Goal: Task Accomplishment & Management: Use online tool/utility

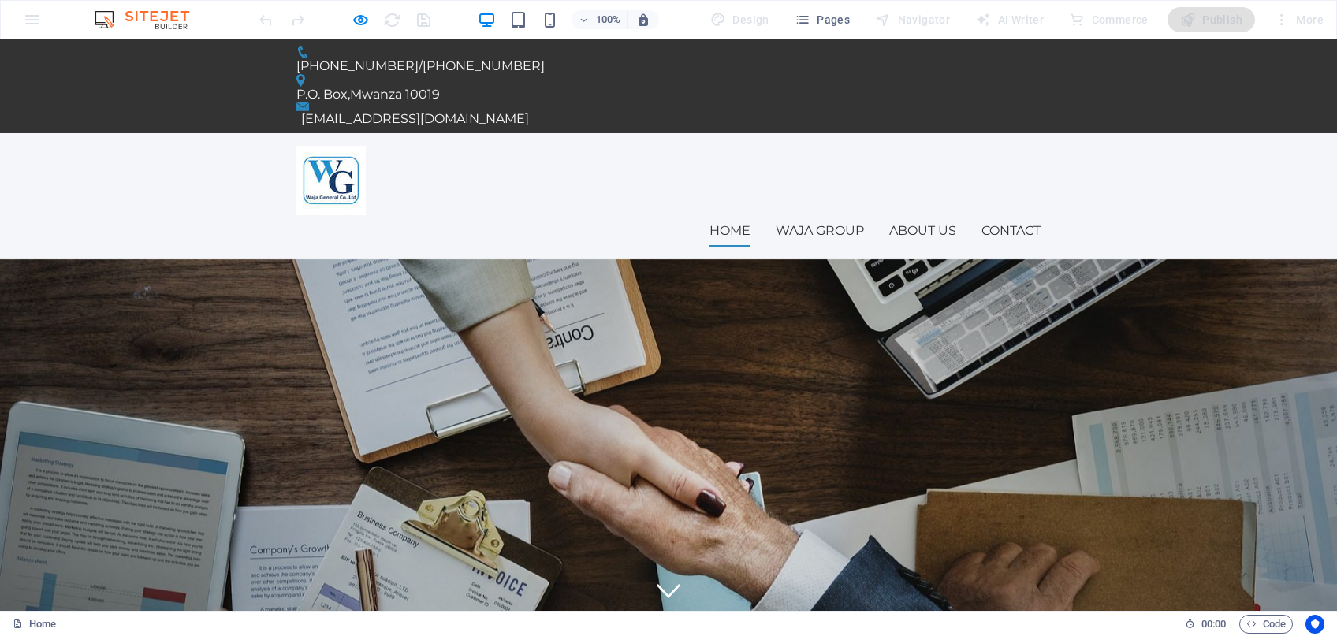
click at [317, 146] on img at bounding box center [330, 180] width 69 height 69
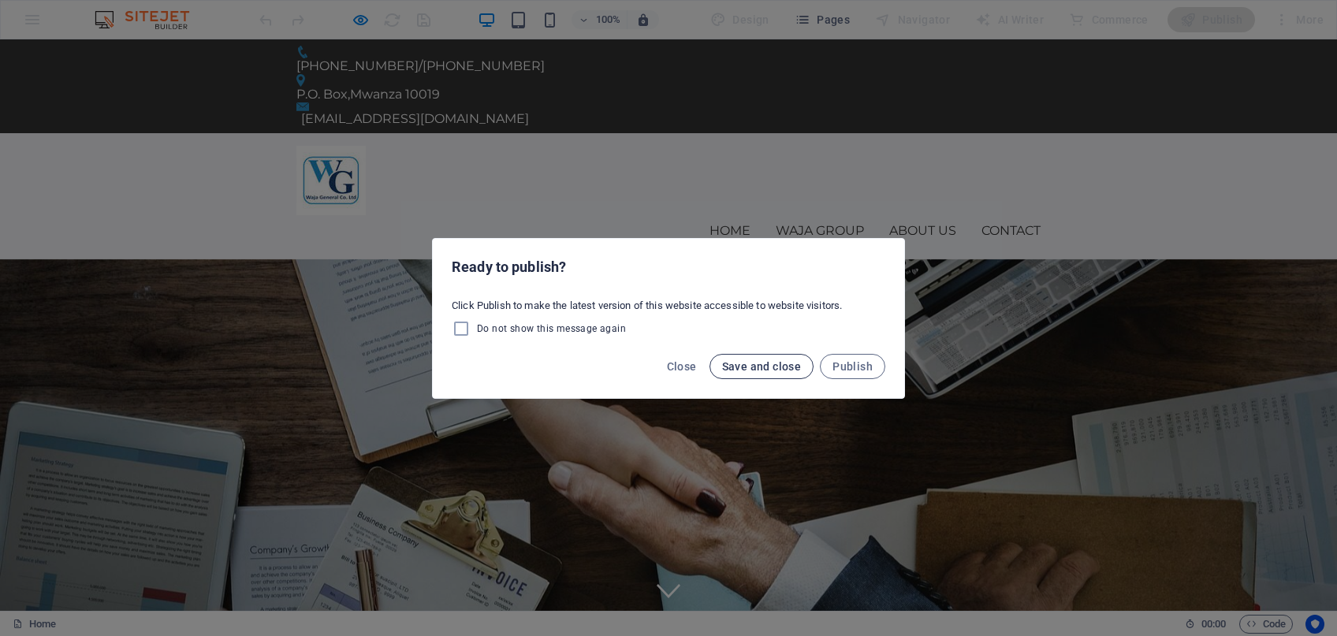
click at [779, 367] on span "Save and close" at bounding box center [762, 366] width 80 height 13
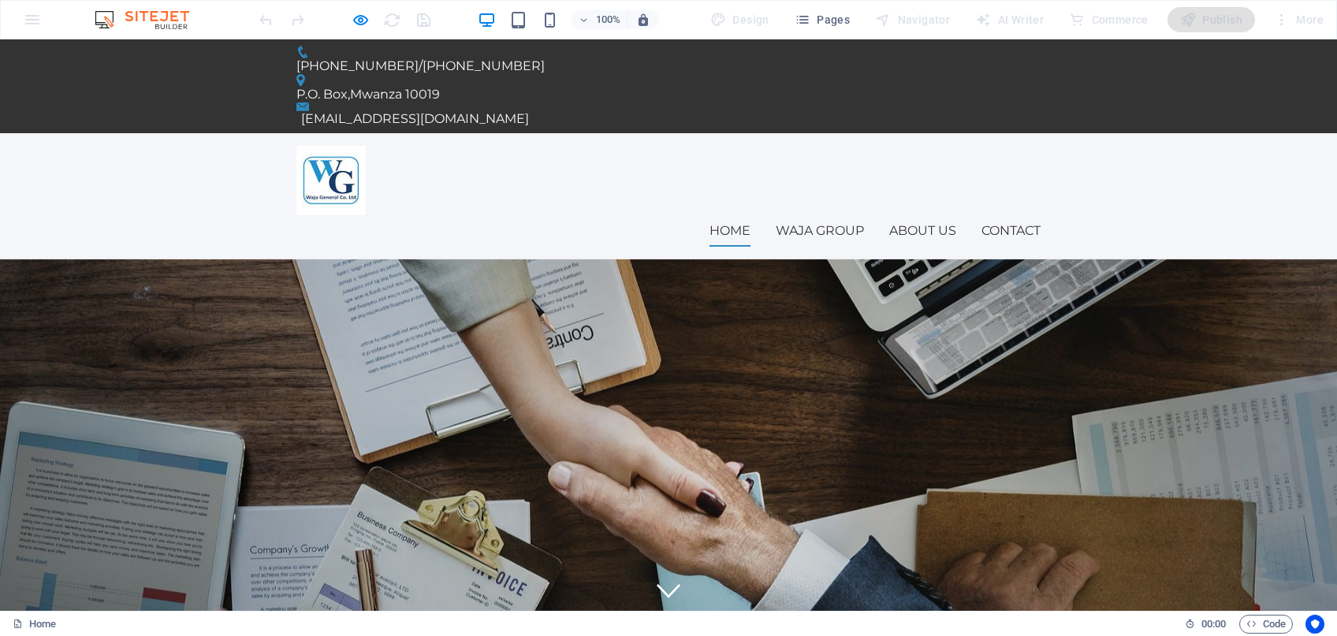
click at [1125, 133] on div "Home Waja Group About us Contact Menu" at bounding box center [668, 196] width 1337 height 126
click at [155, 18] on img at bounding box center [150, 19] width 118 height 19
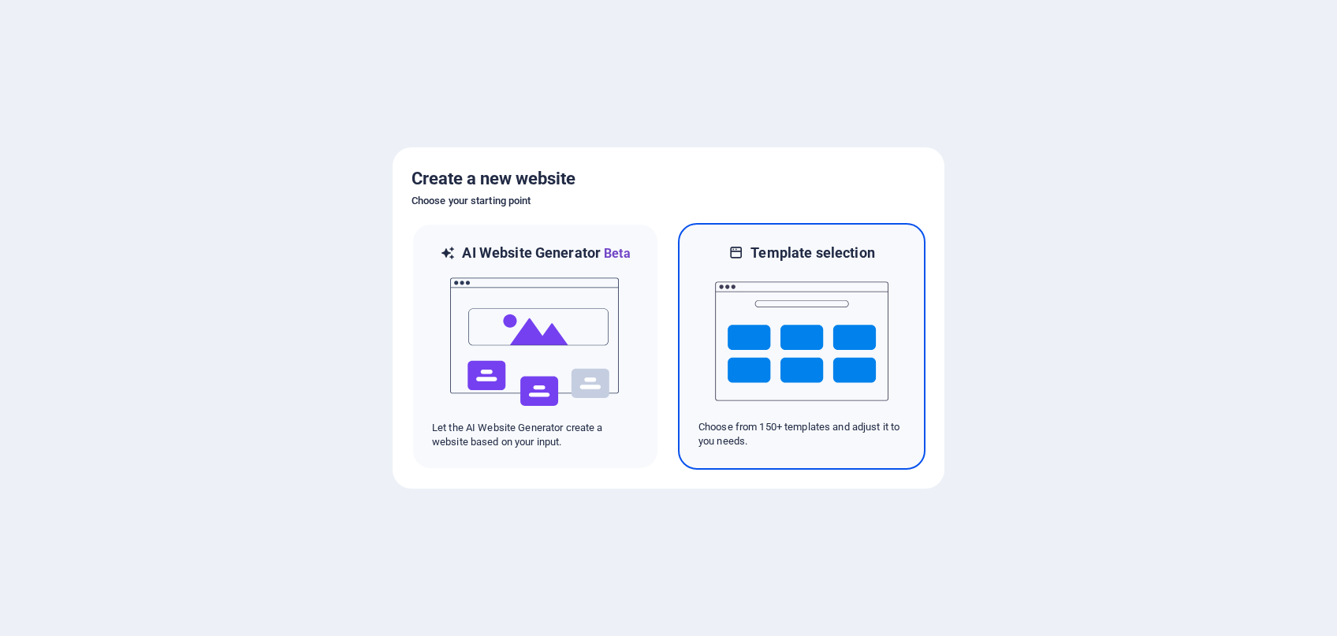
click at [764, 345] on img at bounding box center [801, 342] width 173 height 158
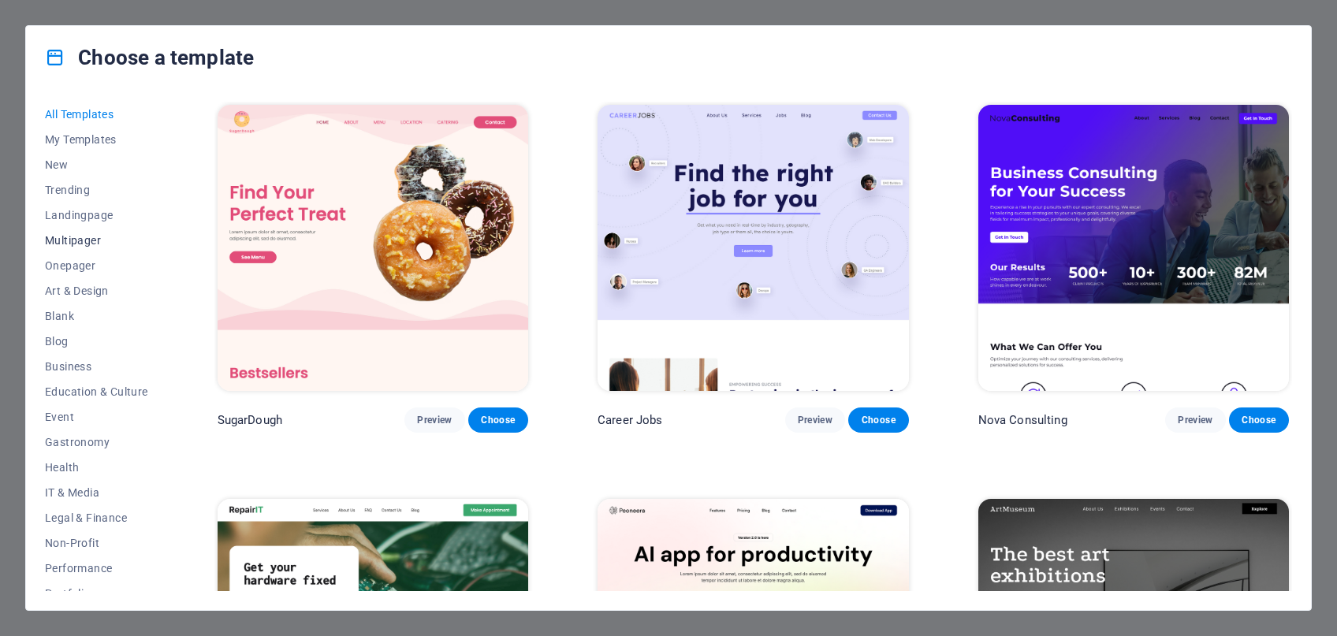
click at [68, 240] on span "Multipager" at bounding box center [96, 240] width 103 height 13
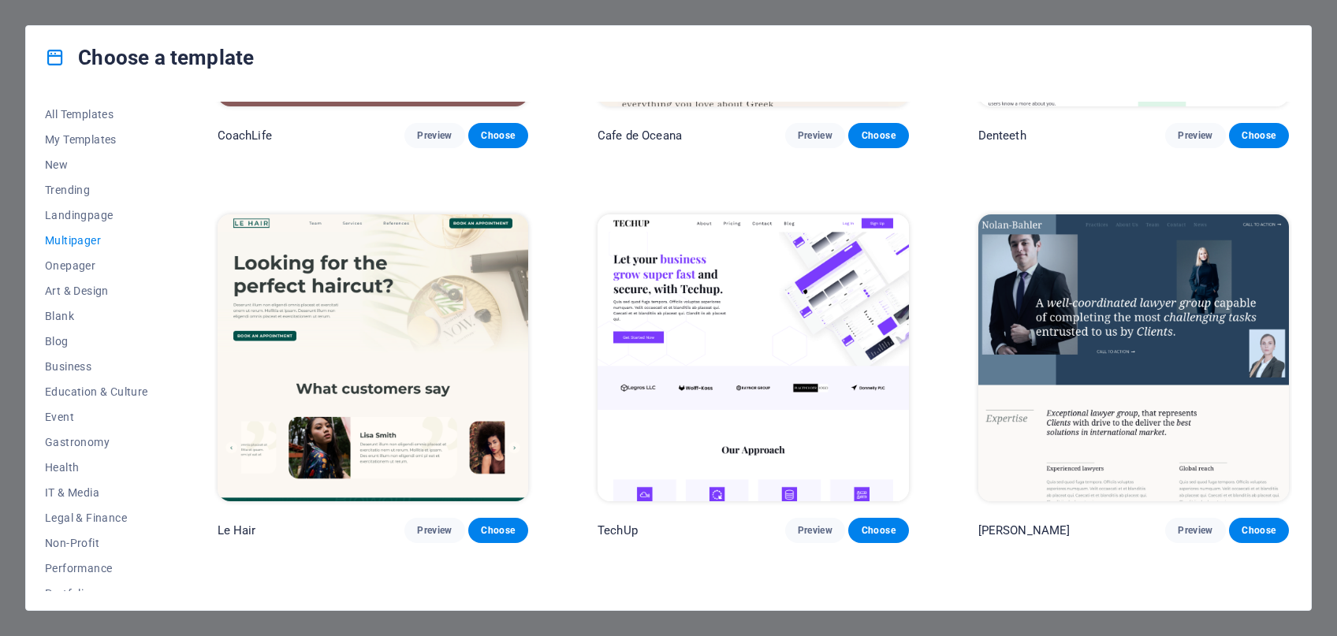
scroll to position [3911, 0]
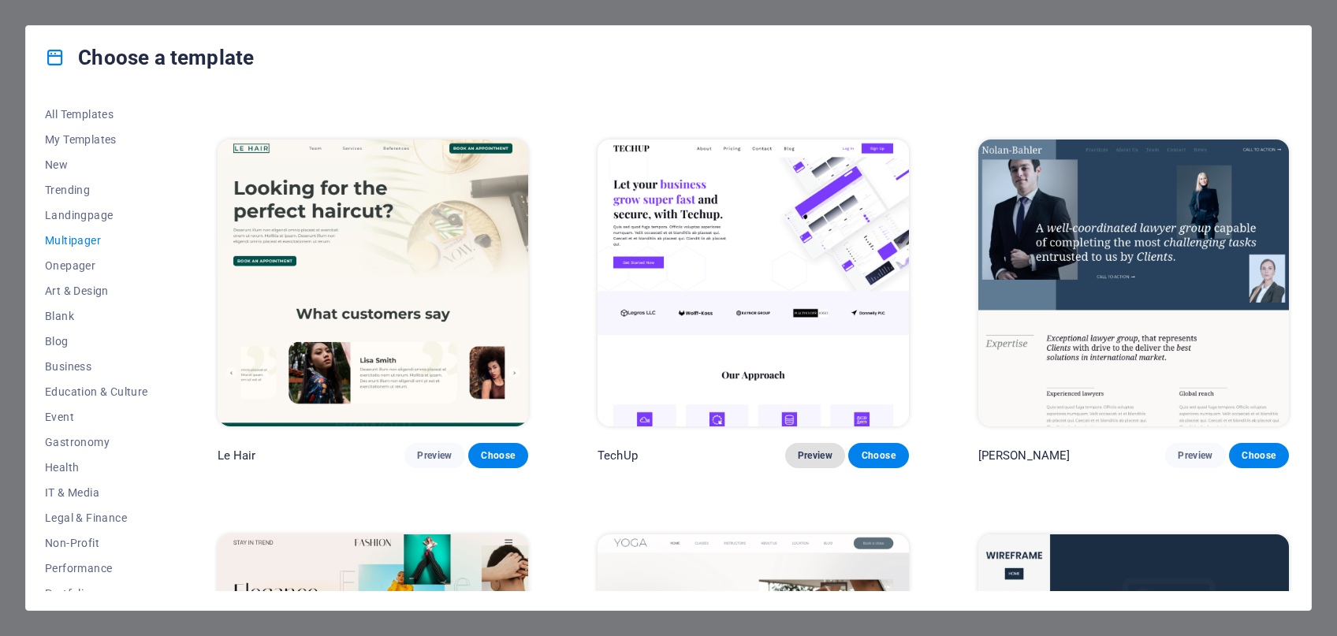
click at [809, 455] on span "Preview" at bounding box center [815, 455] width 35 height 13
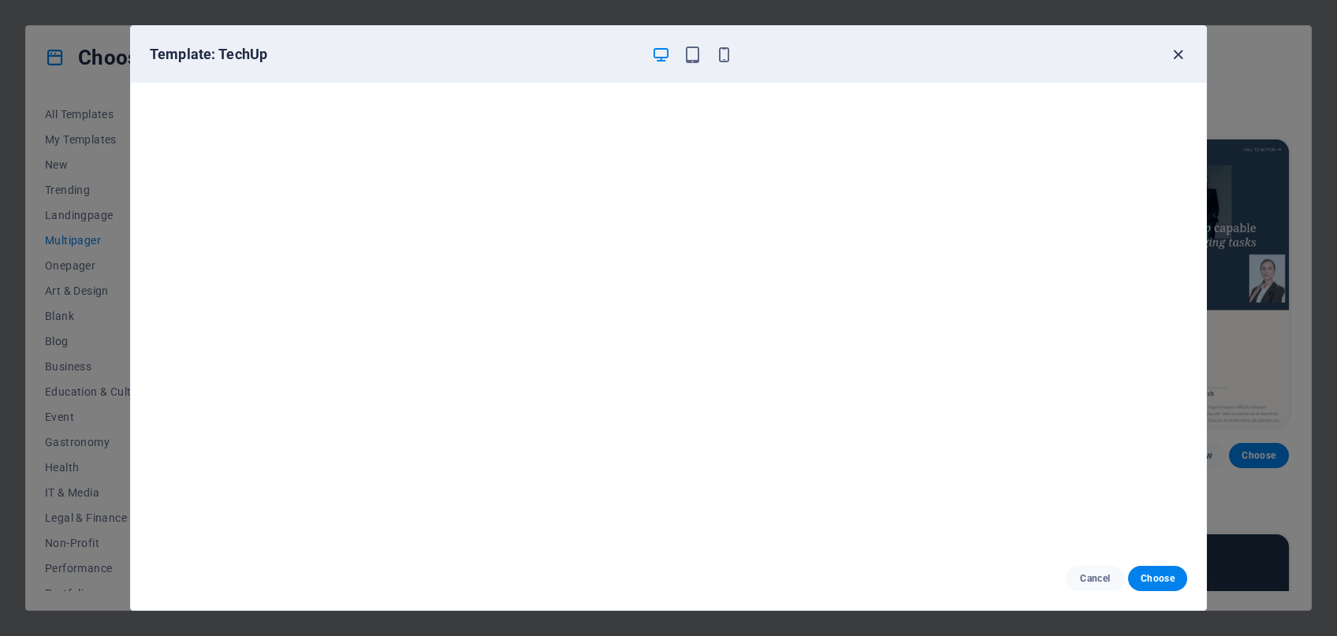
click at [1182, 55] on icon "button" at bounding box center [1178, 55] width 18 height 18
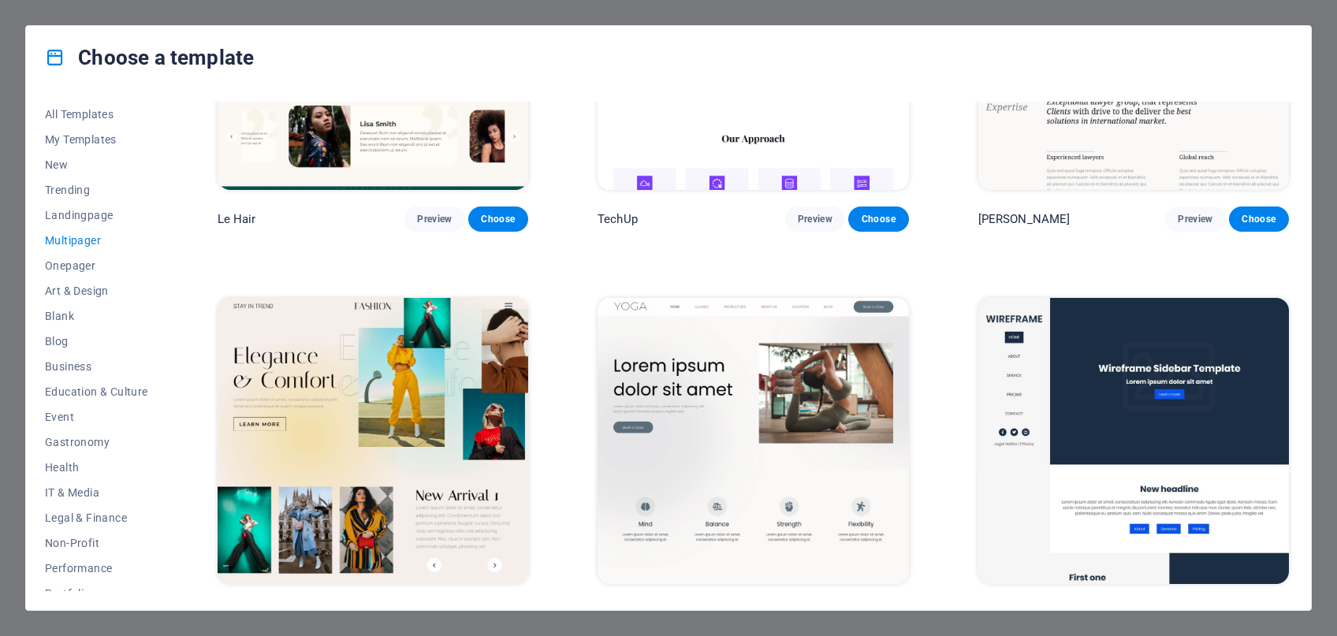
scroll to position [4212, 0]
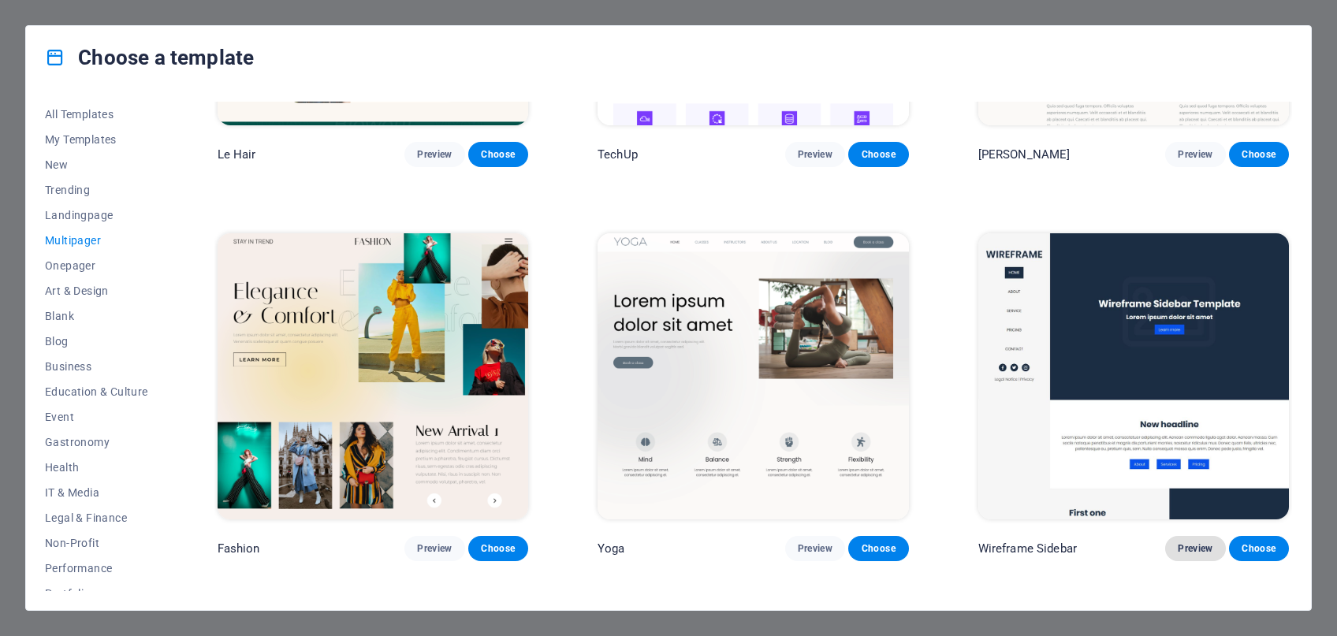
click at [1198, 549] on span "Preview" at bounding box center [1195, 548] width 35 height 13
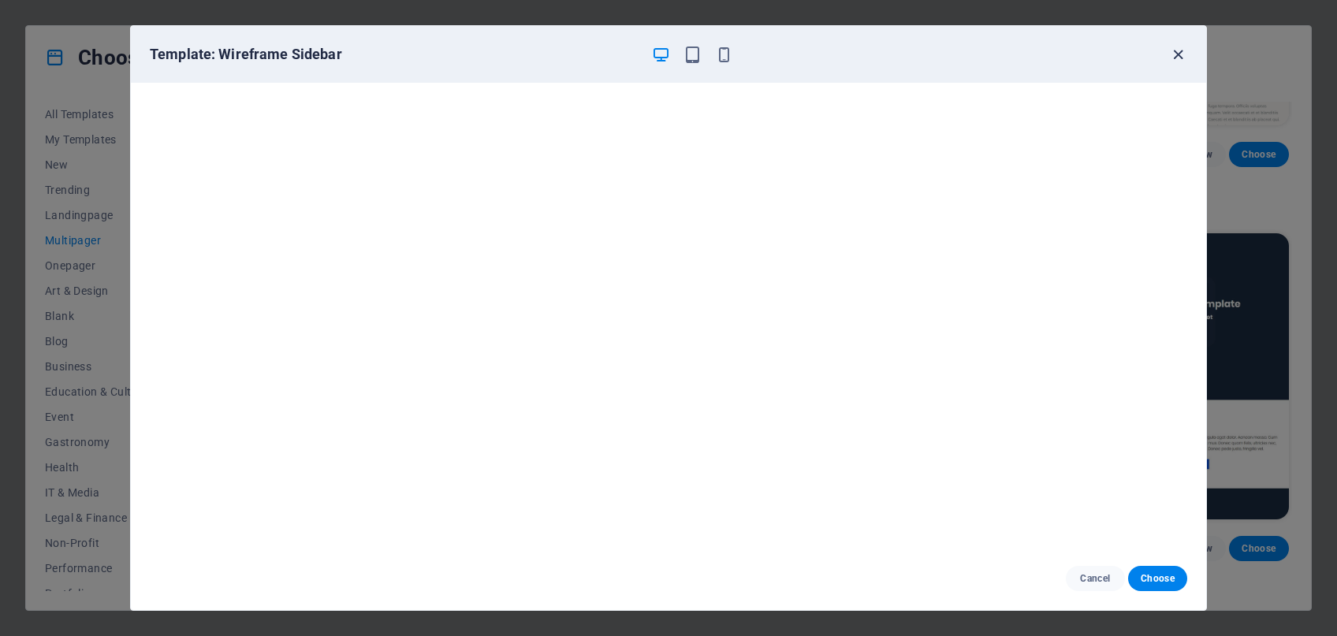
click at [1183, 51] on icon "button" at bounding box center [1178, 55] width 18 height 18
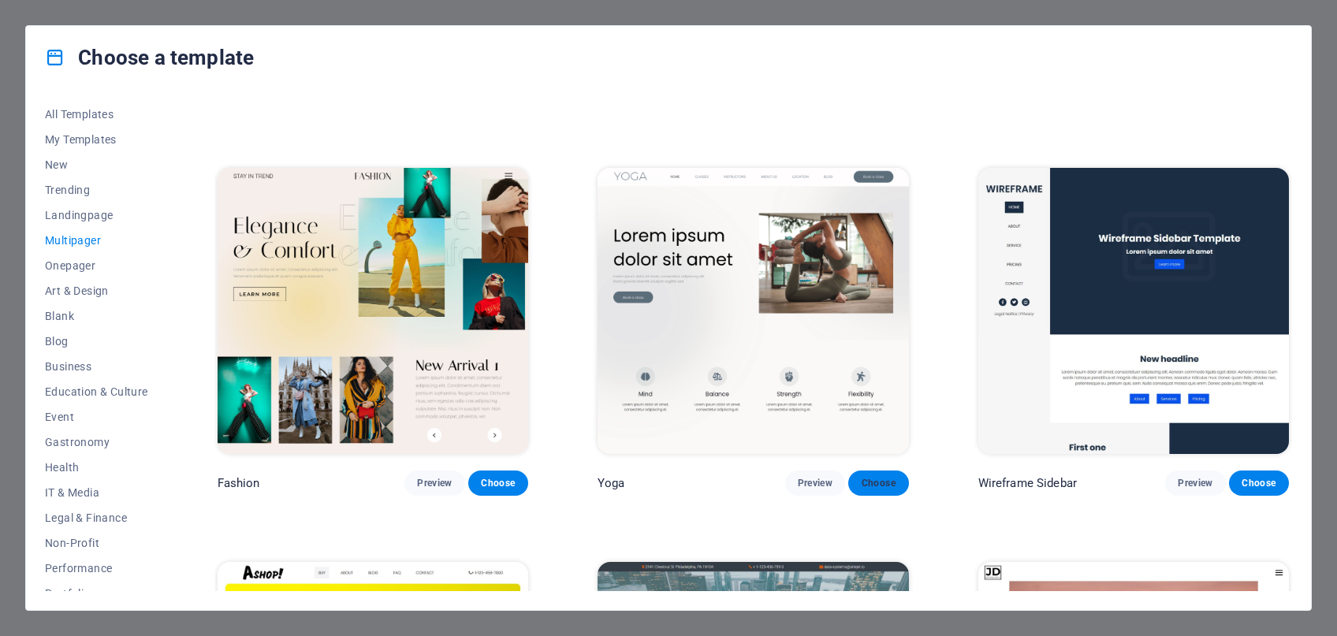
scroll to position [4287, 0]
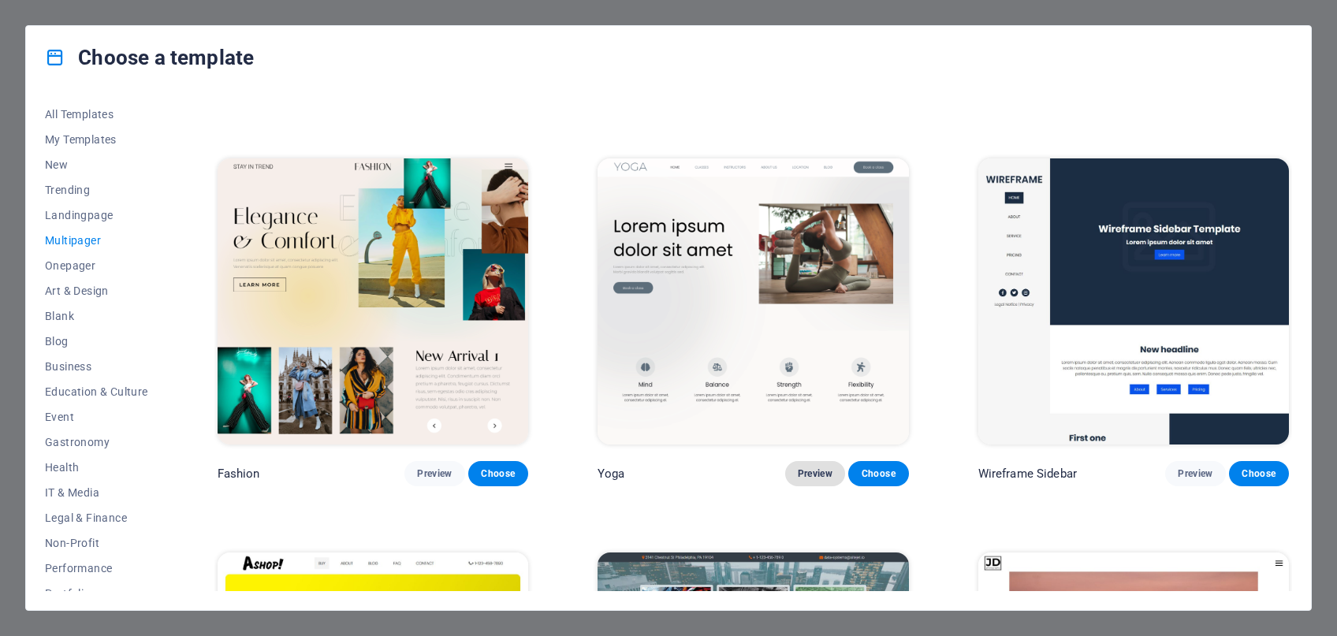
click at [811, 480] on span "Preview" at bounding box center [815, 474] width 35 height 13
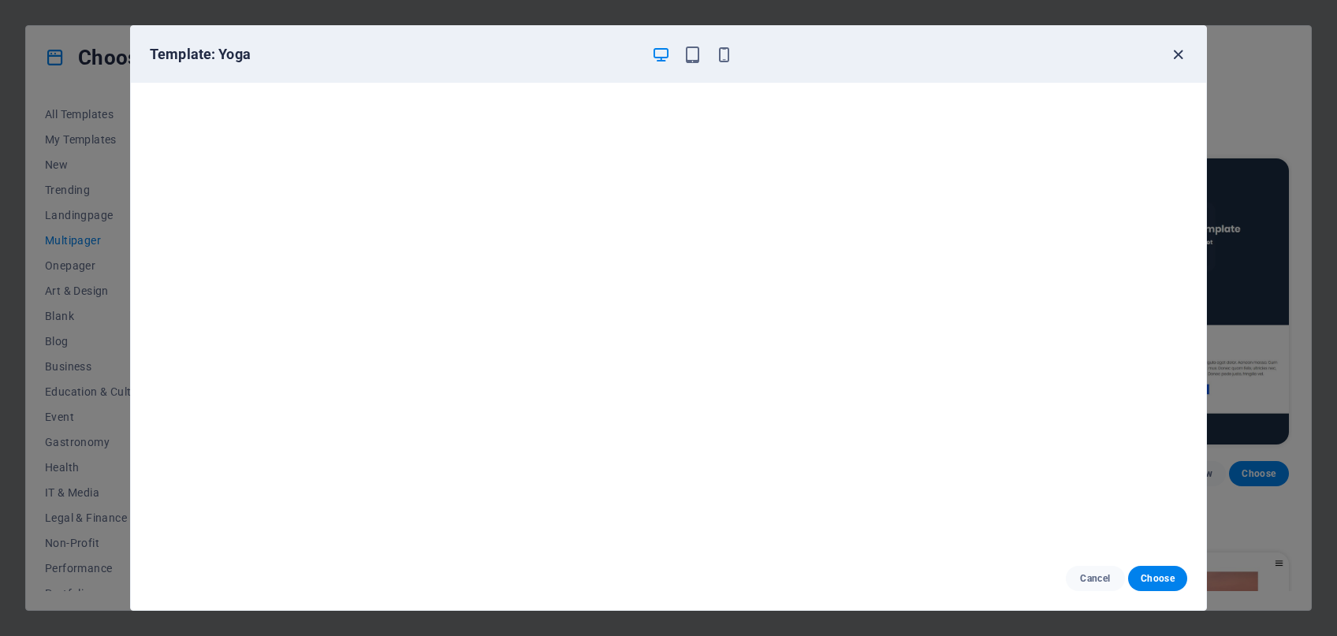
click at [1182, 53] on icon "button" at bounding box center [1178, 55] width 18 height 18
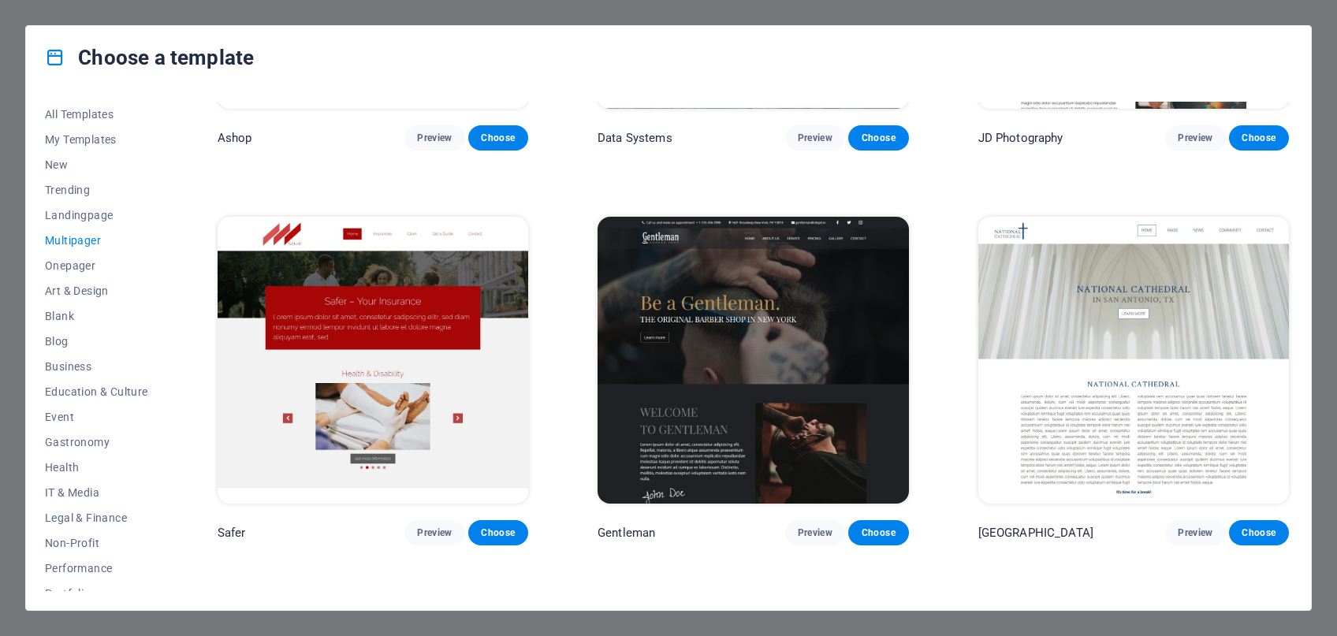
scroll to position [5039, 0]
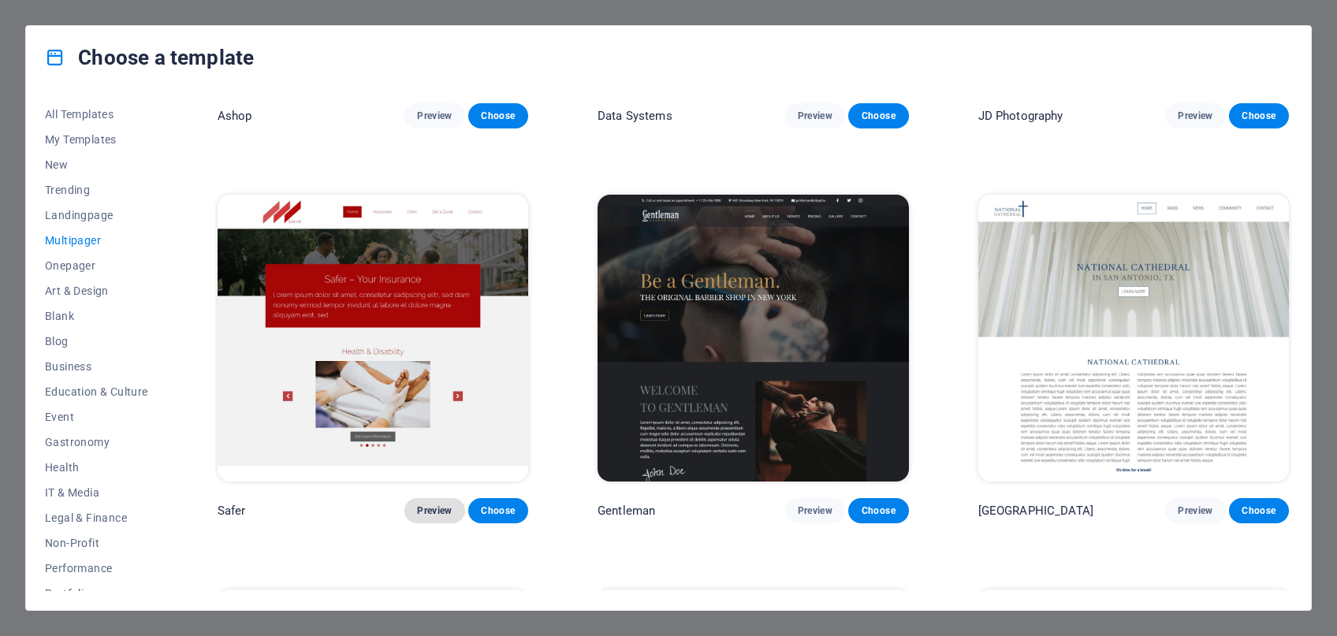
click at [421, 517] on span "Preview" at bounding box center [434, 511] width 35 height 13
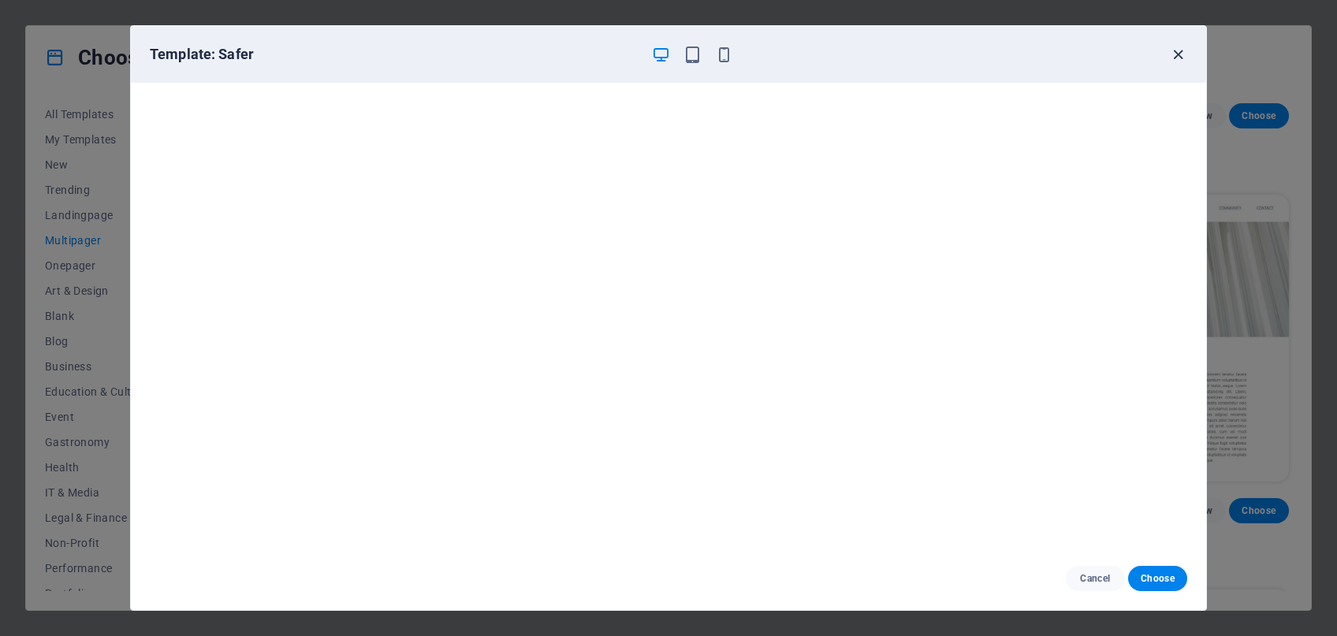
click at [1172, 55] on icon "button" at bounding box center [1178, 55] width 18 height 18
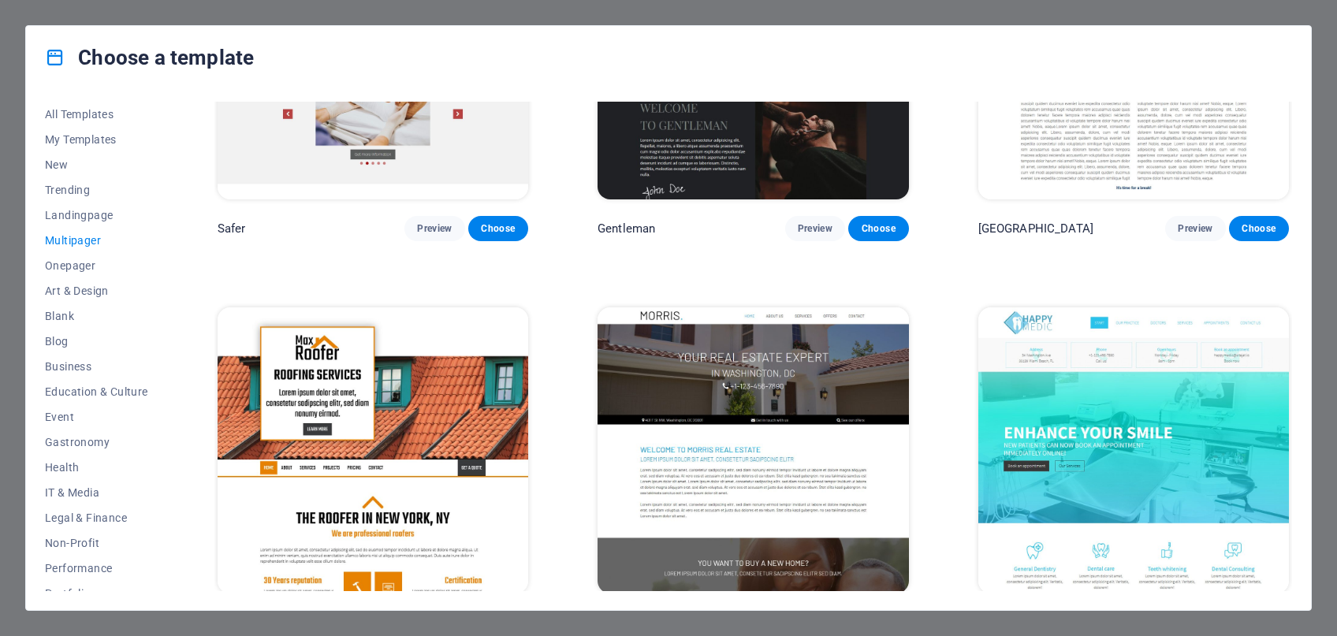
scroll to position [5415, 0]
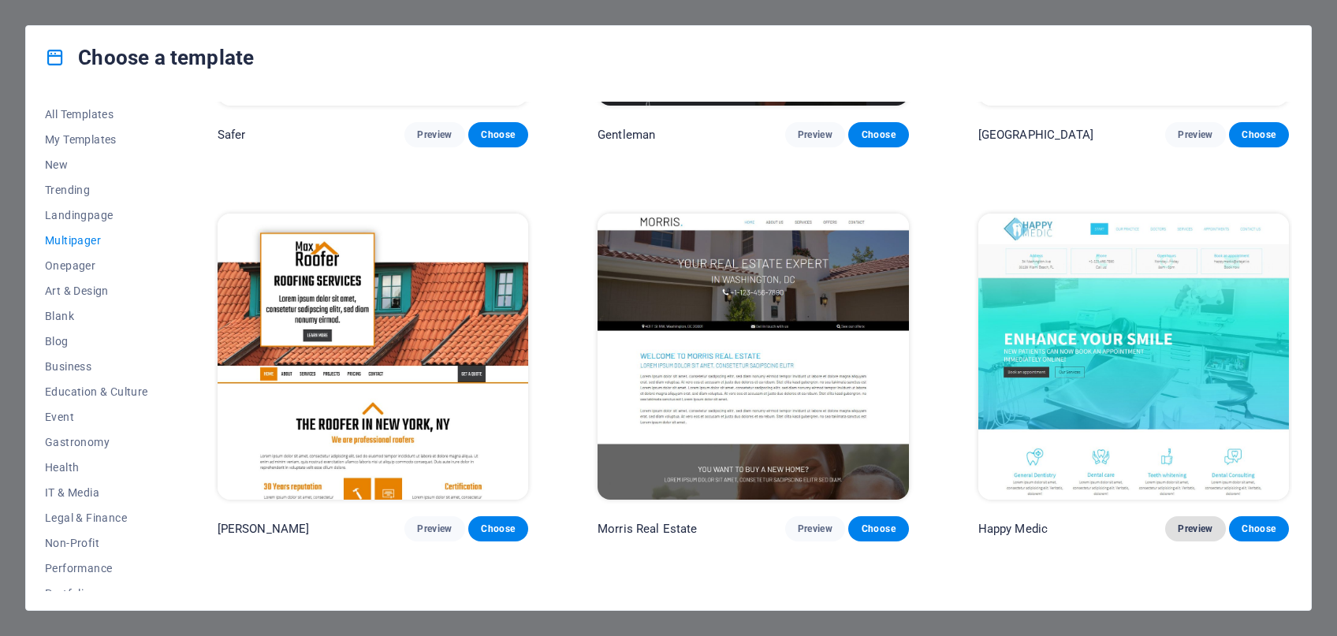
click at [1197, 535] on span "Preview" at bounding box center [1195, 529] width 35 height 13
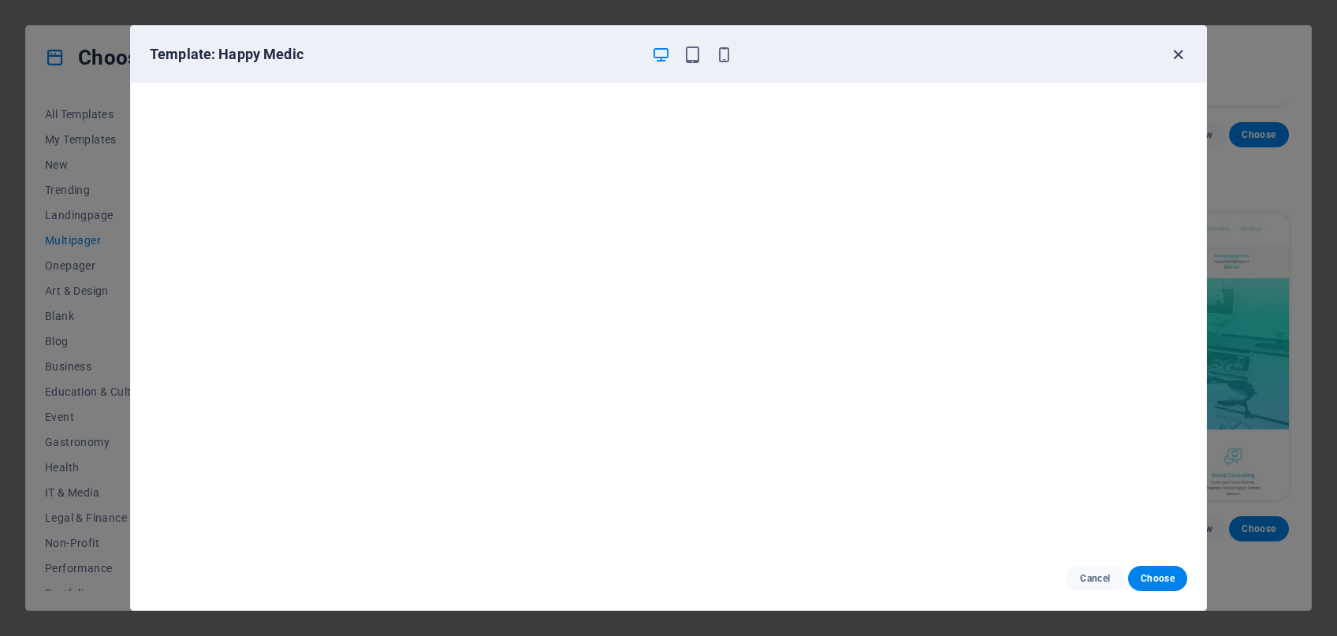
click at [1182, 58] on icon "button" at bounding box center [1178, 55] width 18 height 18
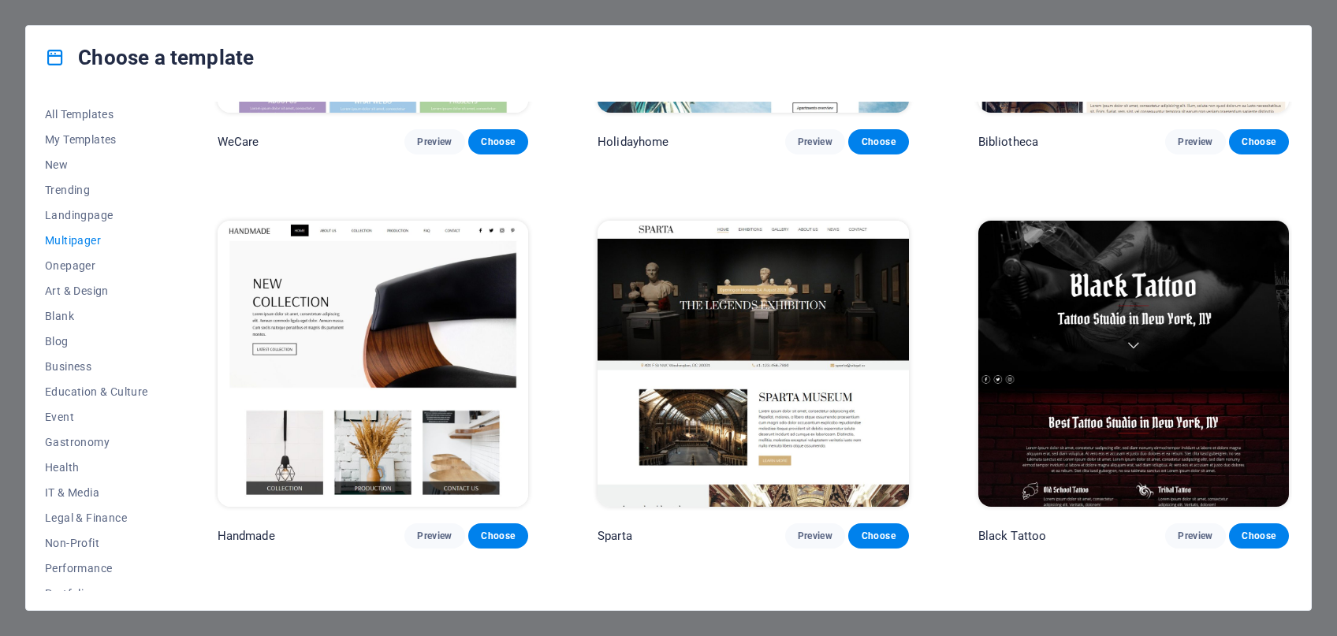
scroll to position [6995, 0]
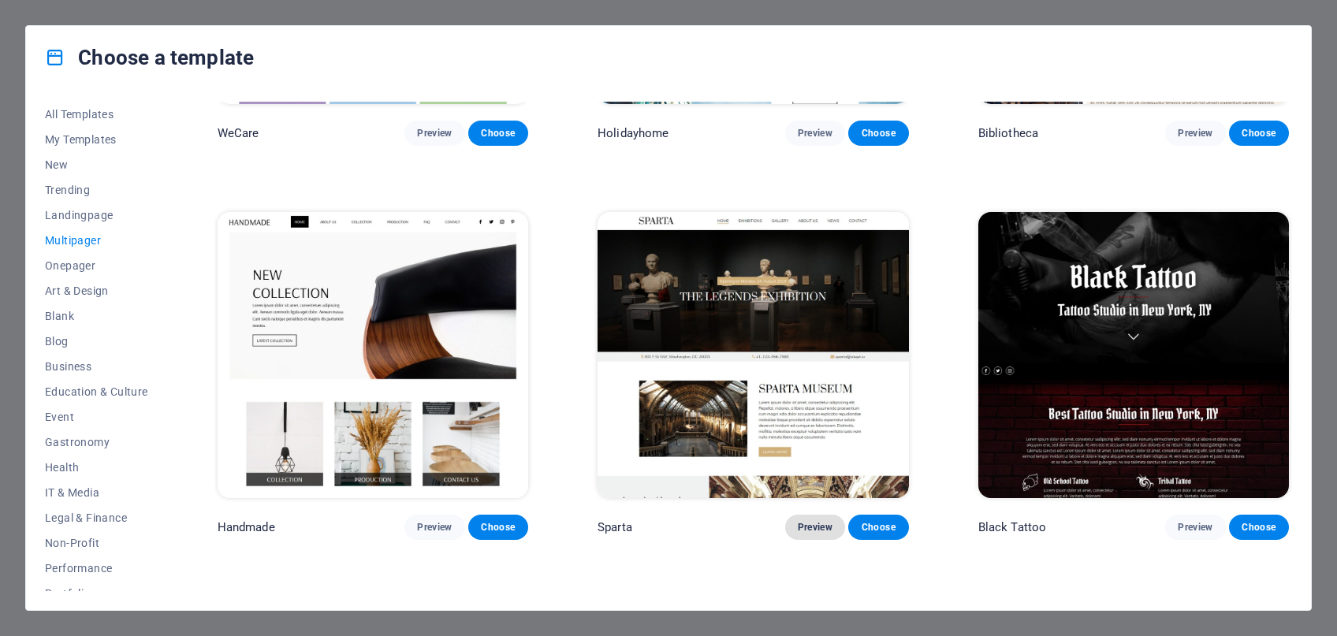
click at [809, 534] on span "Preview" at bounding box center [815, 527] width 35 height 13
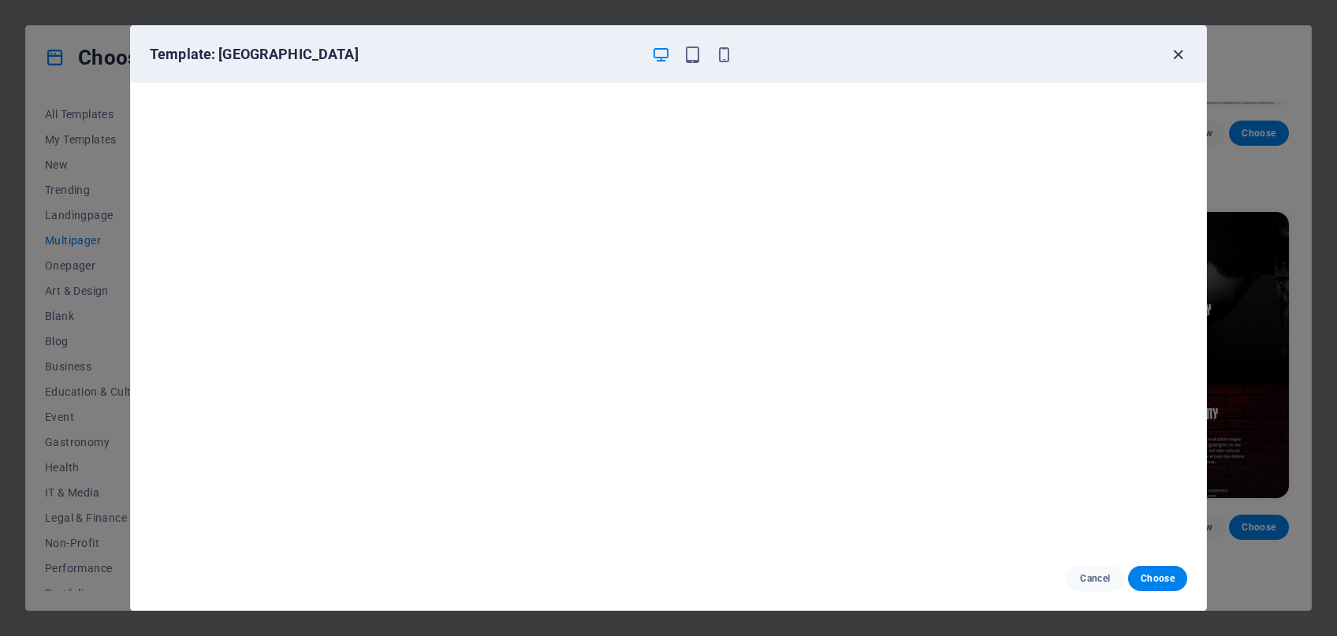
click at [1173, 57] on icon "button" at bounding box center [1178, 55] width 18 height 18
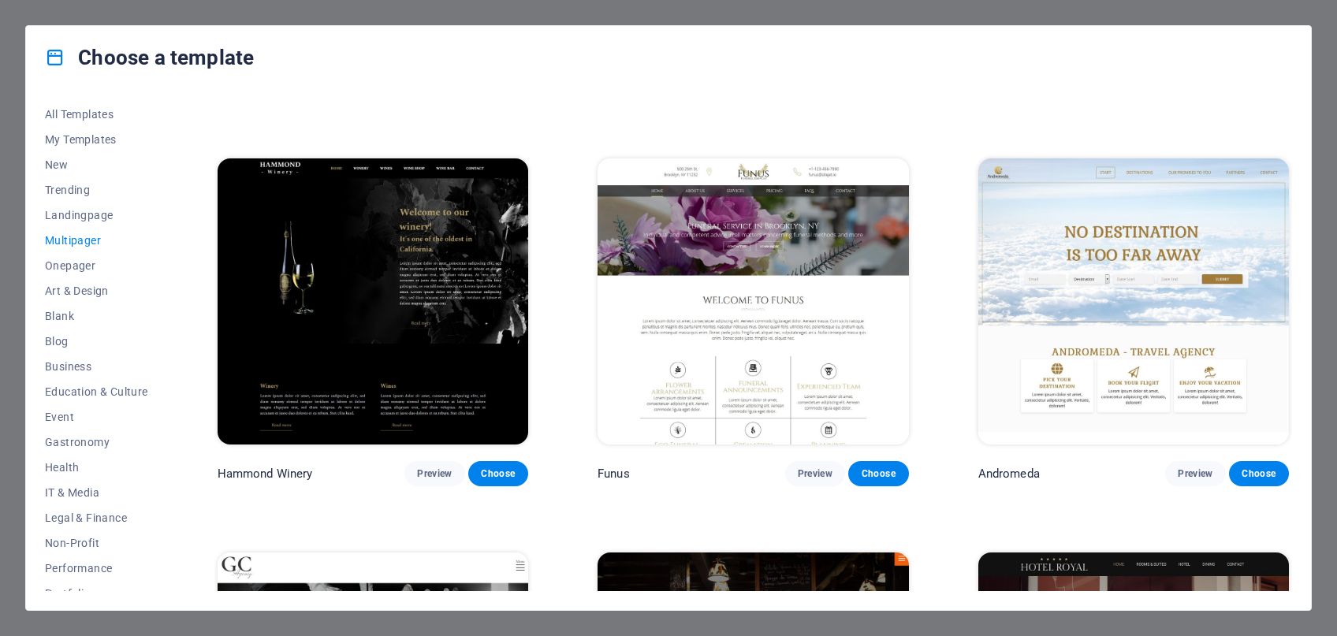
scroll to position [7446, 0]
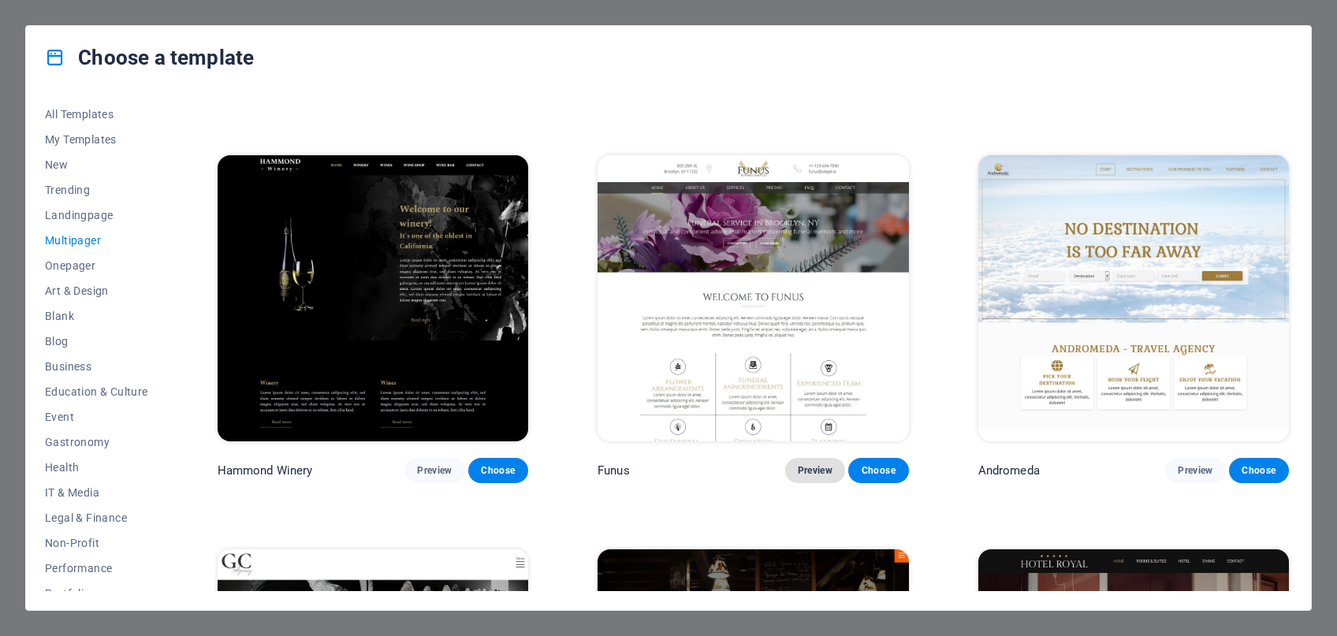
click at [814, 475] on span "Preview" at bounding box center [815, 470] width 35 height 13
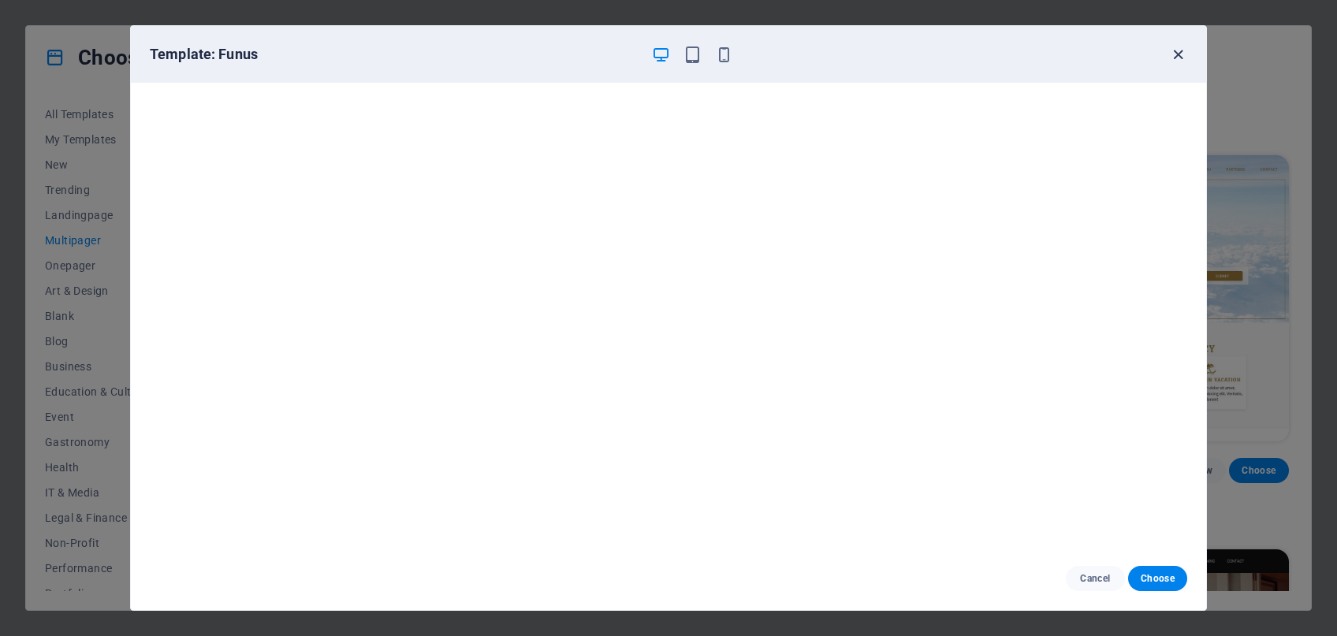
click at [1180, 53] on icon "button" at bounding box center [1178, 55] width 18 height 18
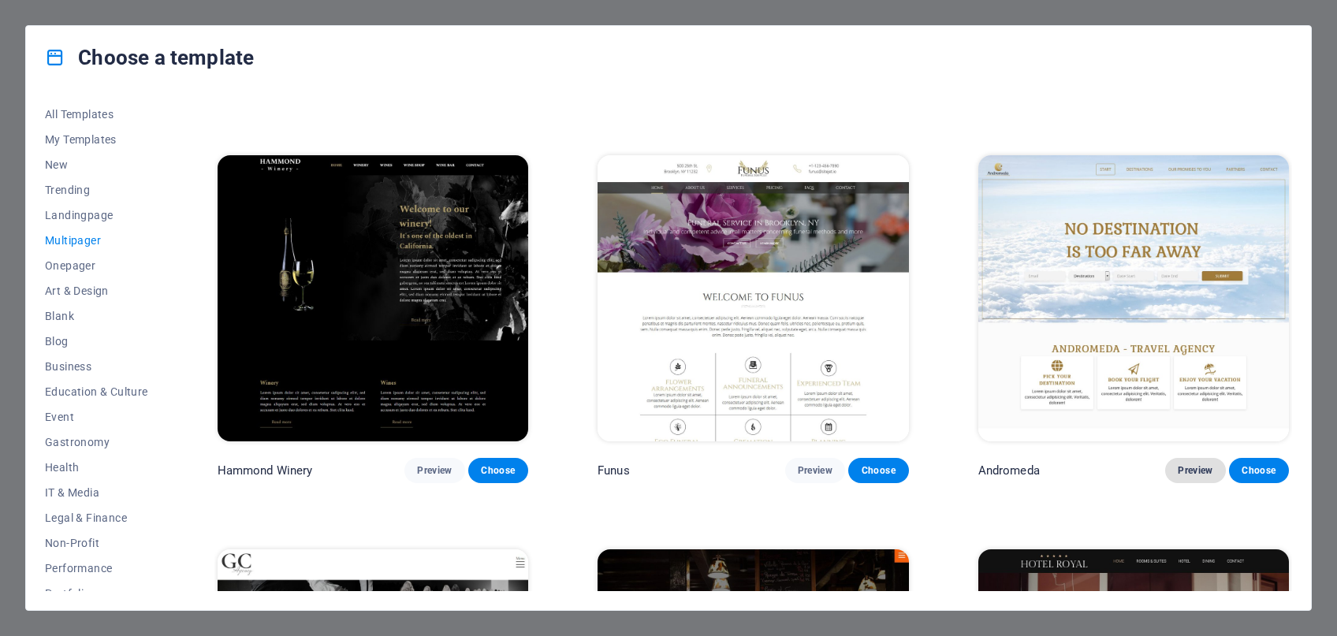
click at [1199, 477] on span "Preview" at bounding box center [1195, 470] width 35 height 13
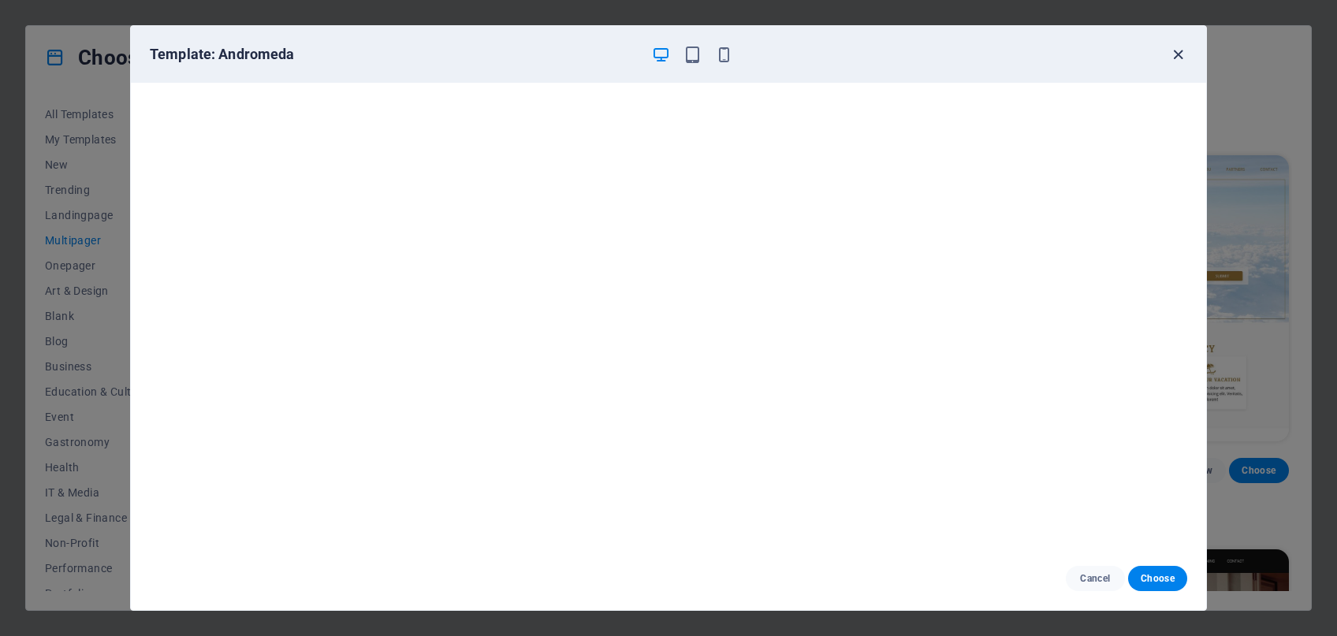
click at [1179, 53] on icon "button" at bounding box center [1178, 55] width 18 height 18
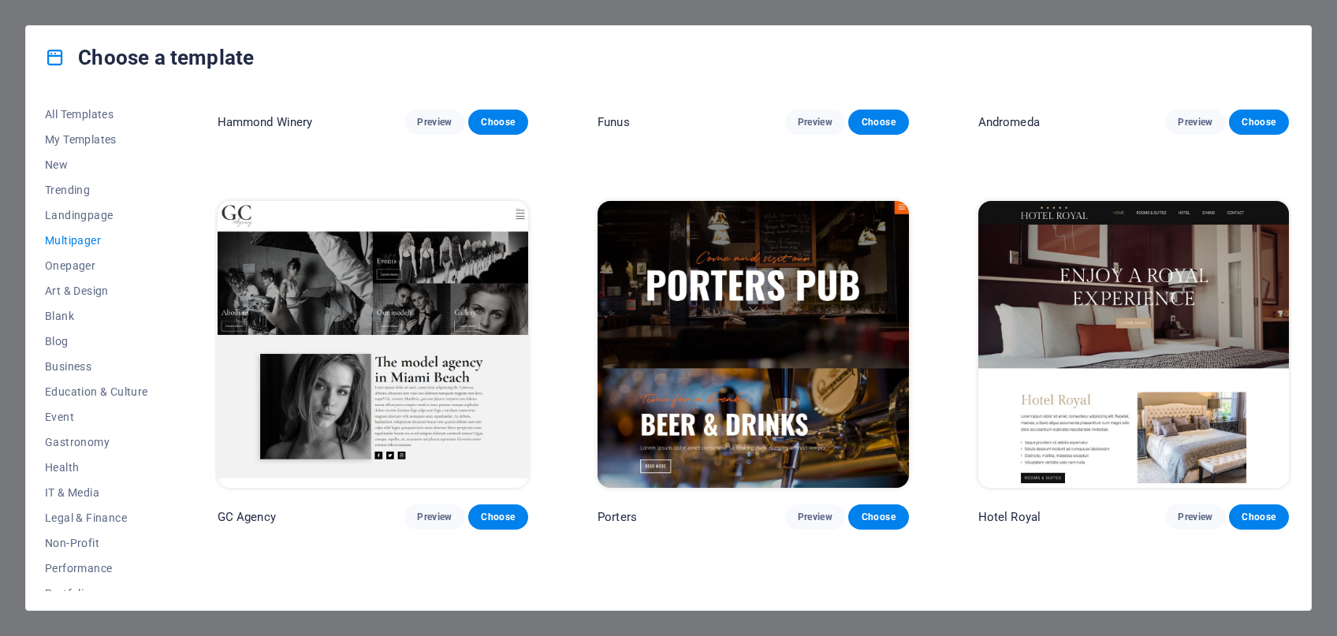
scroll to position [7822, 0]
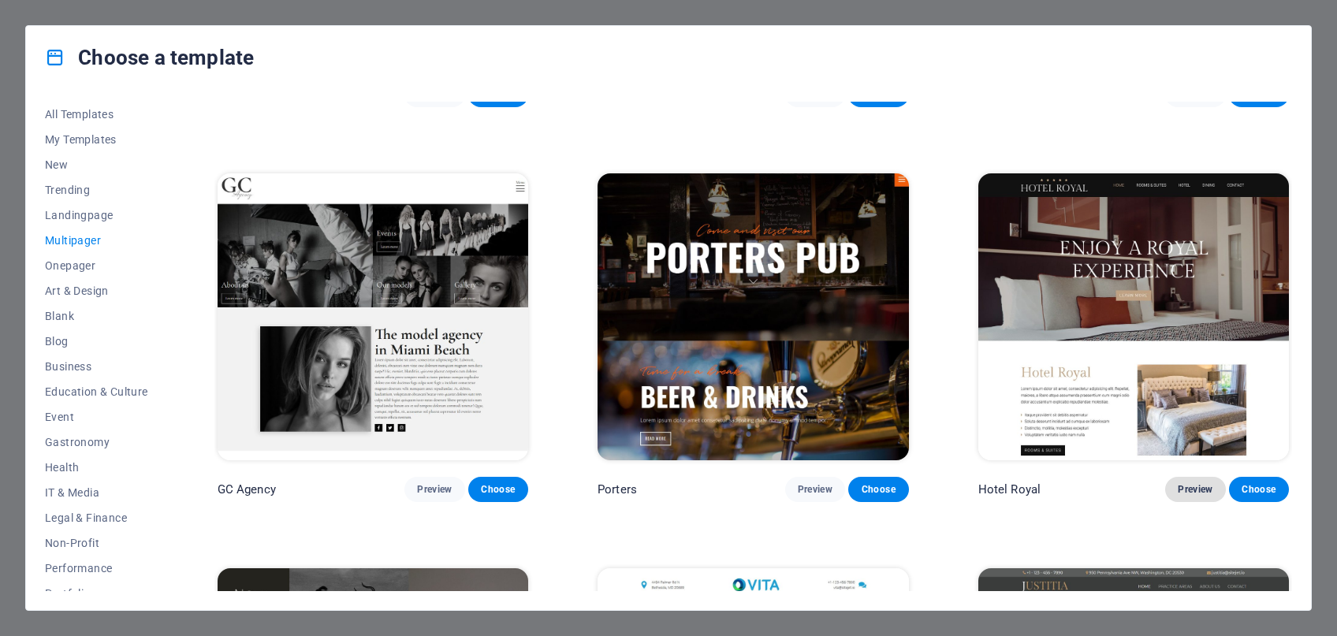
click at [1194, 496] on span "Preview" at bounding box center [1195, 489] width 35 height 13
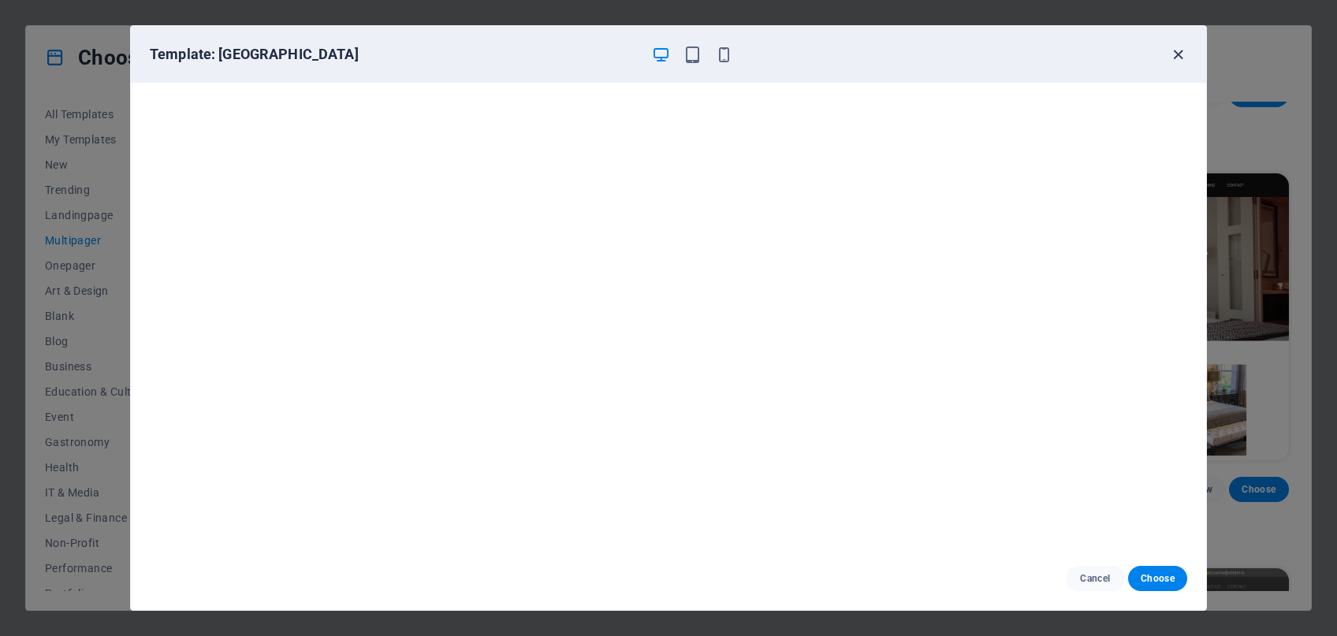
click at [1180, 54] on icon "button" at bounding box center [1178, 55] width 18 height 18
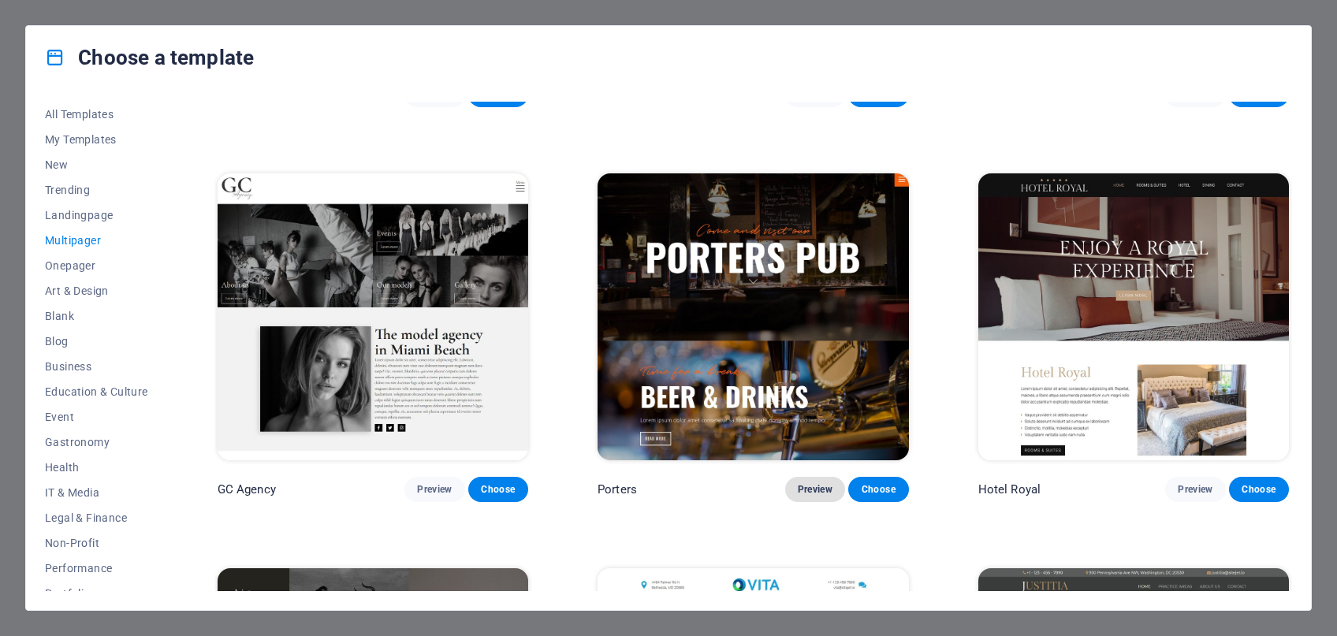
click at [803, 496] on span "Preview" at bounding box center [815, 489] width 35 height 13
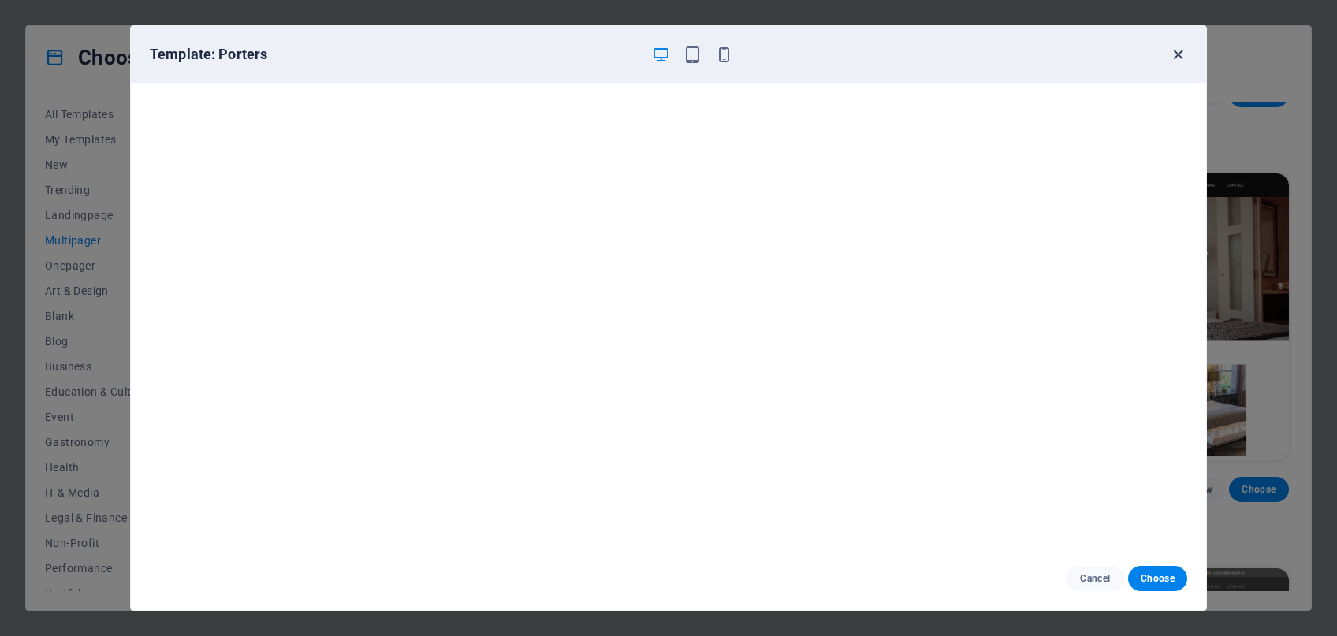
click at [1182, 56] on icon "button" at bounding box center [1178, 55] width 18 height 18
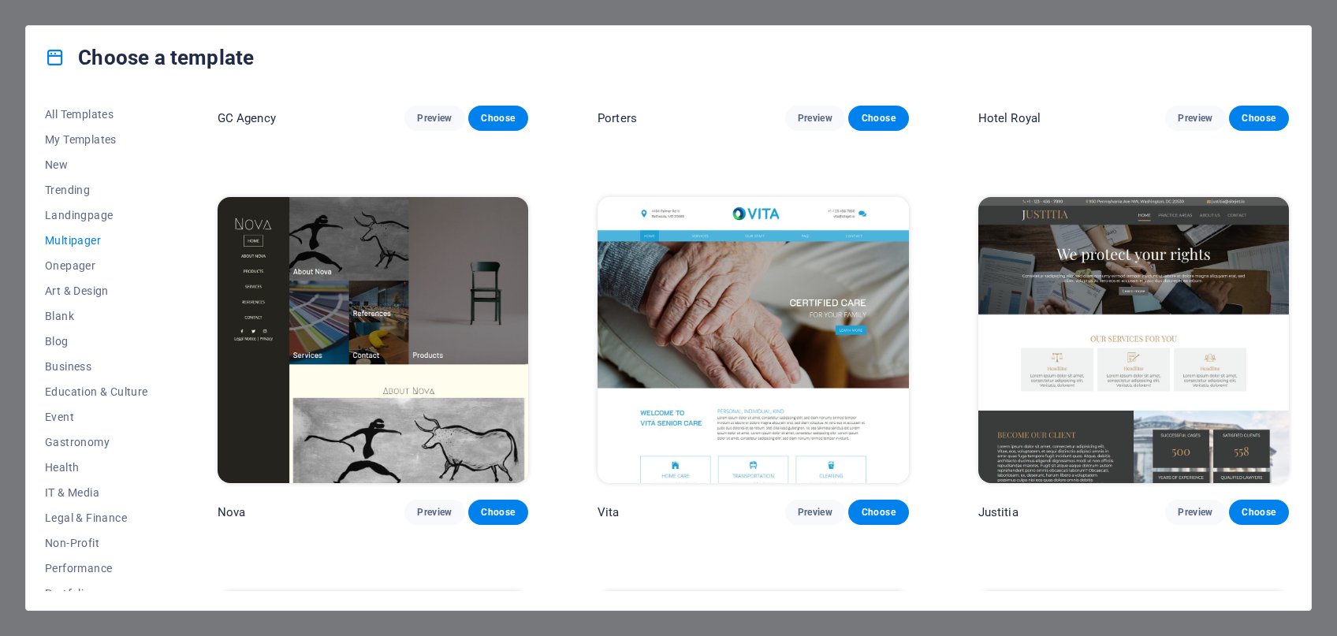
scroll to position [8198, 0]
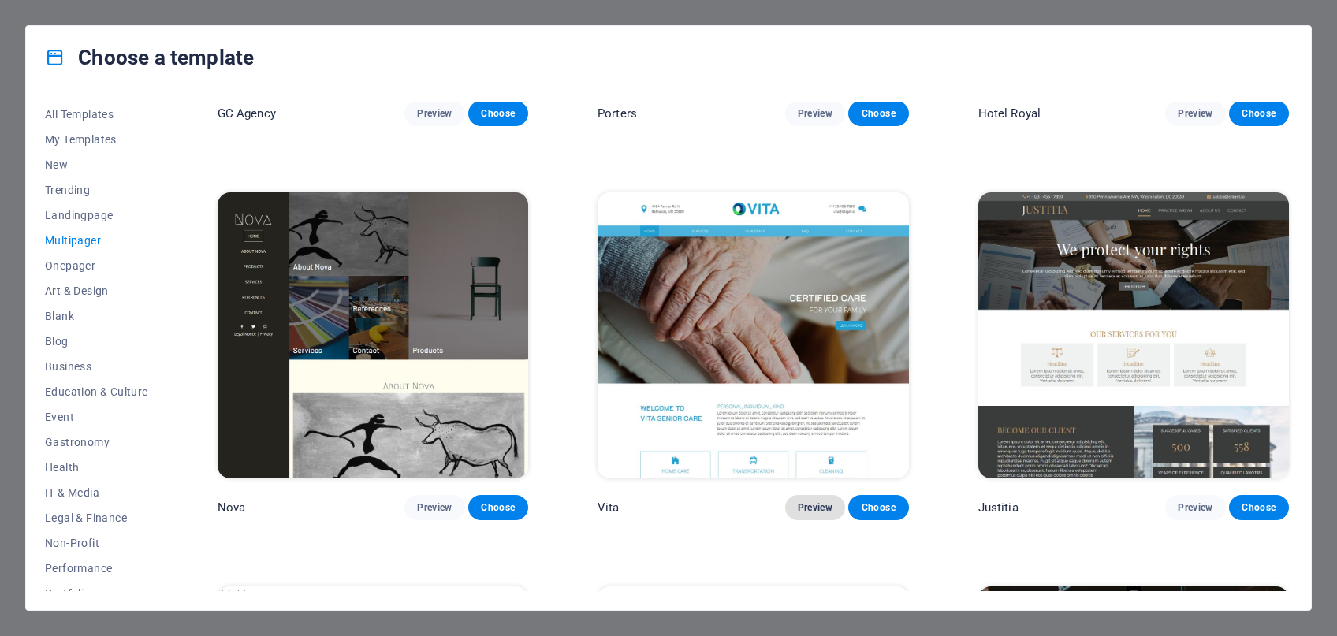
click at [821, 514] on span "Preview" at bounding box center [815, 507] width 35 height 13
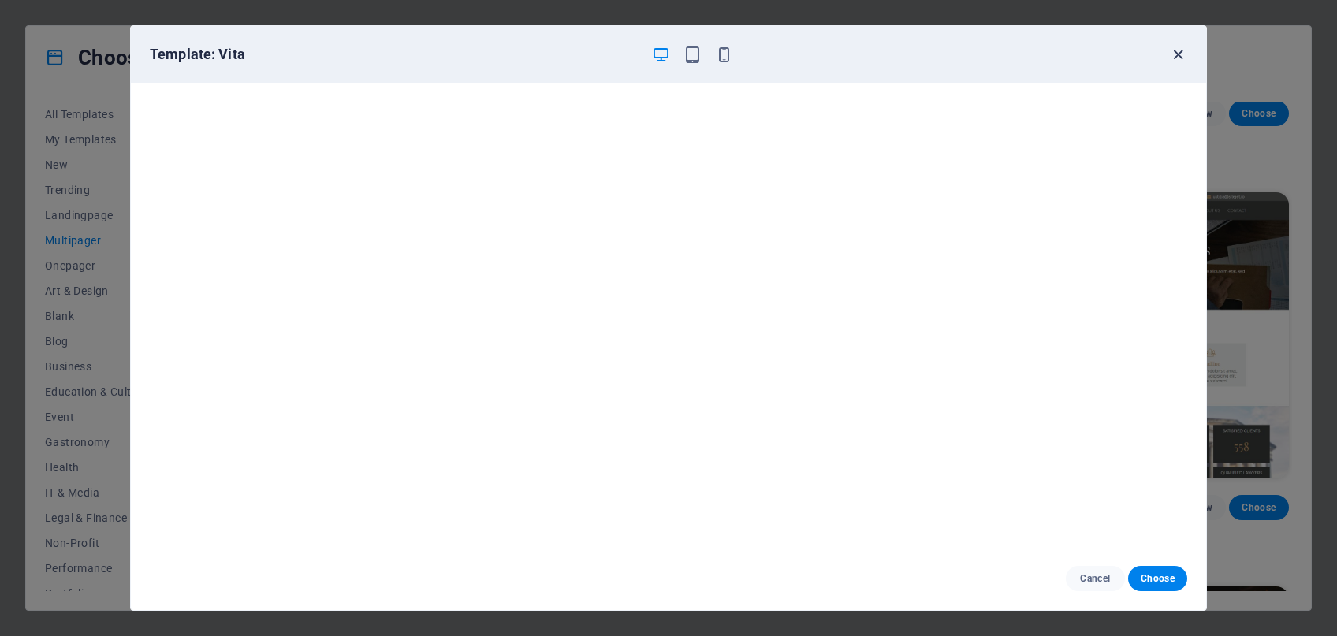
click at [1176, 61] on icon "button" at bounding box center [1178, 55] width 18 height 18
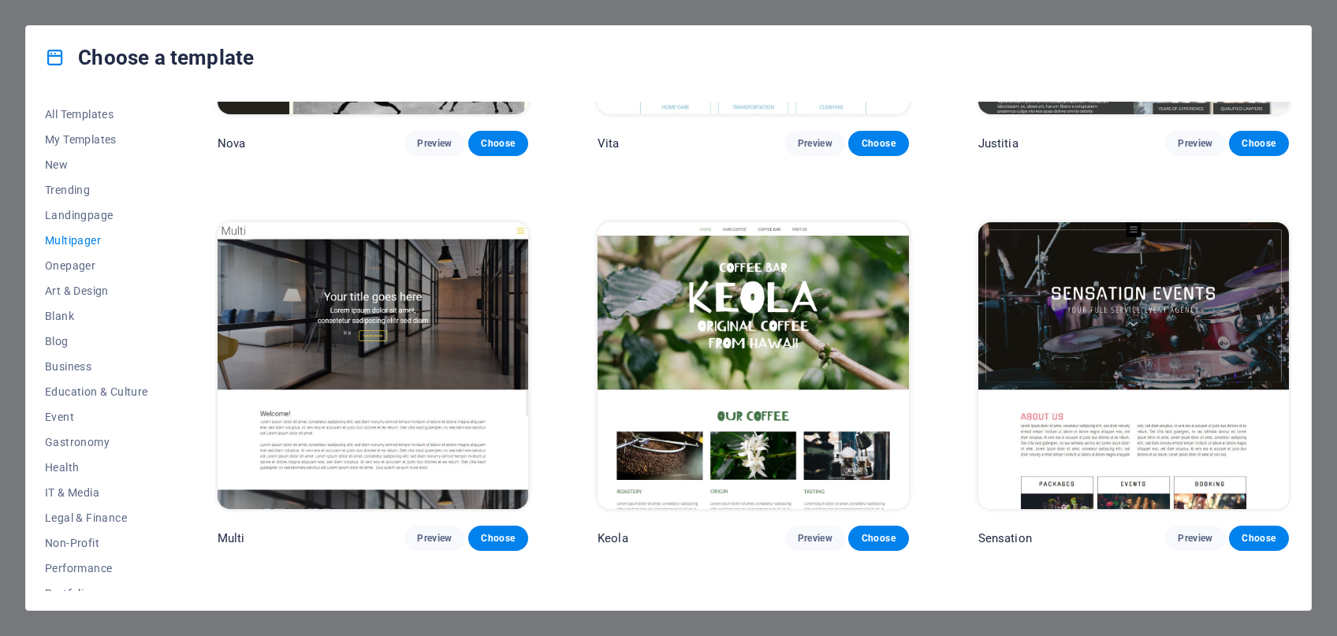
scroll to position [8575, 0]
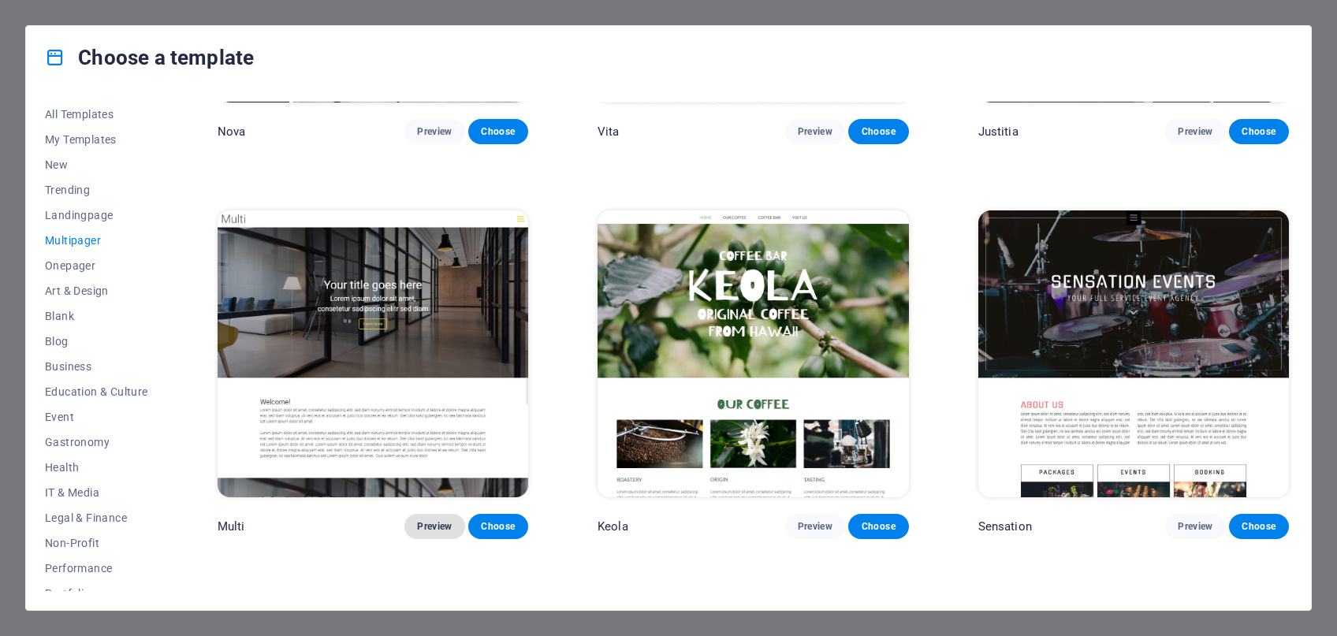
click at [443, 533] on span "Preview" at bounding box center [434, 526] width 35 height 13
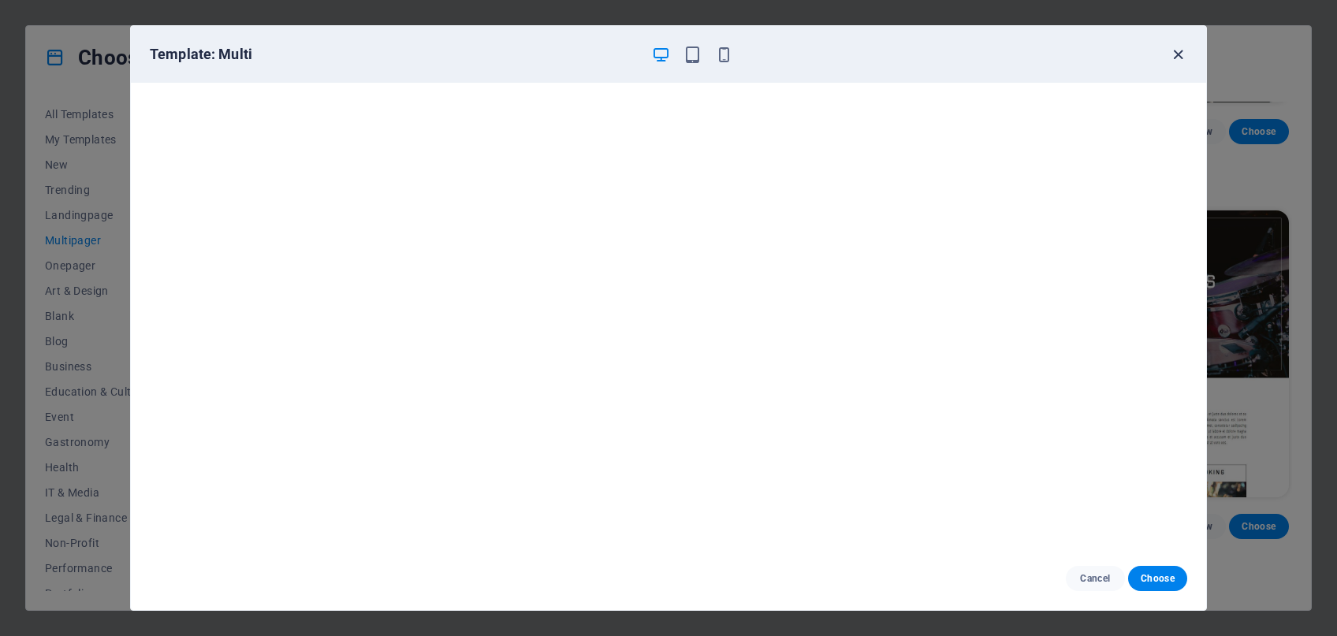
click at [1180, 56] on icon "button" at bounding box center [1178, 55] width 18 height 18
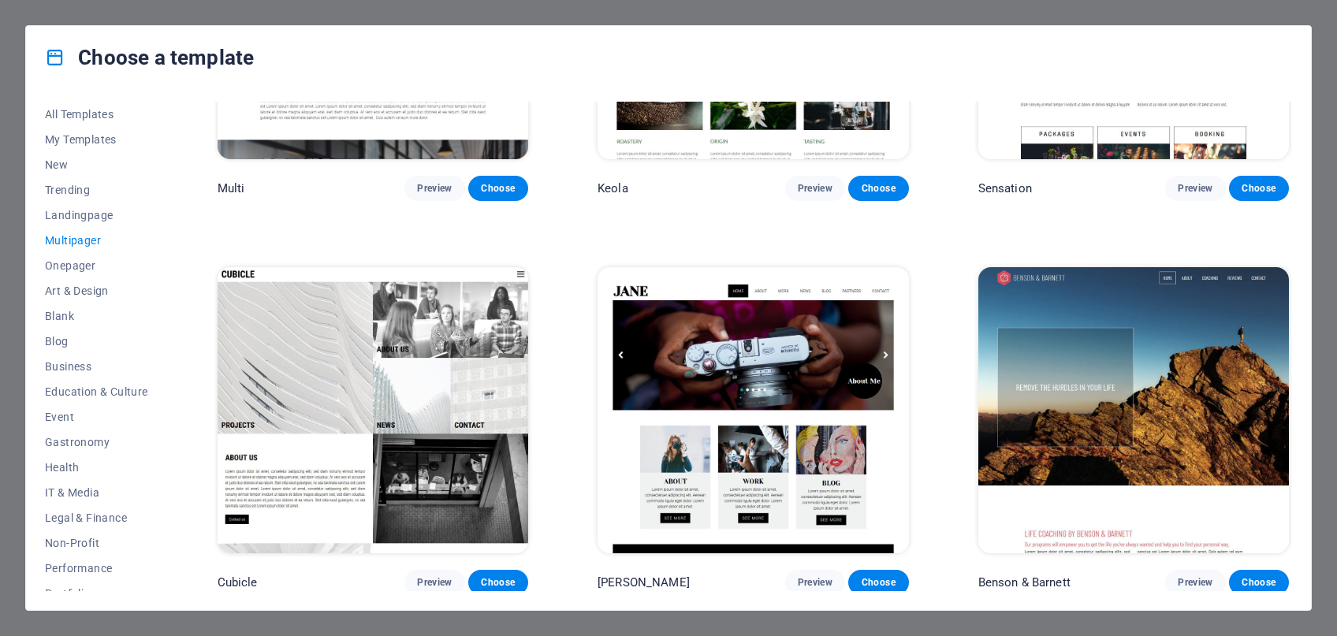
scroll to position [8925, 0]
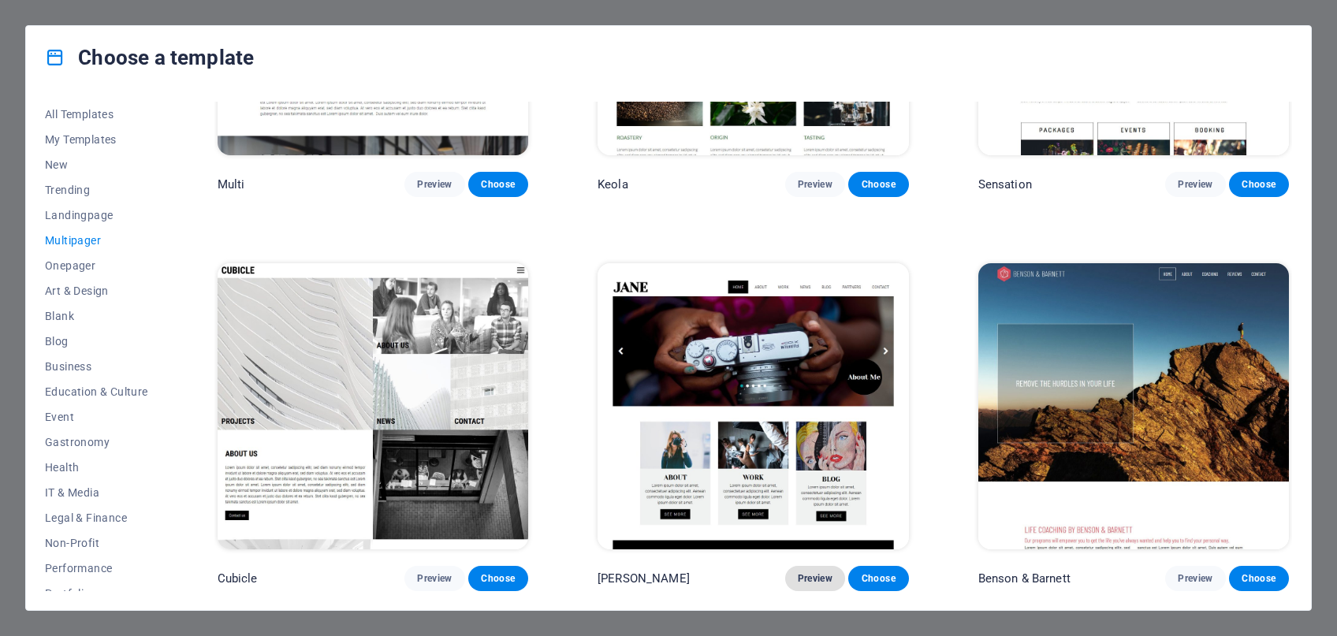
click at [818, 577] on span "Preview" at bounding box center [815, 578] width 35 height 13
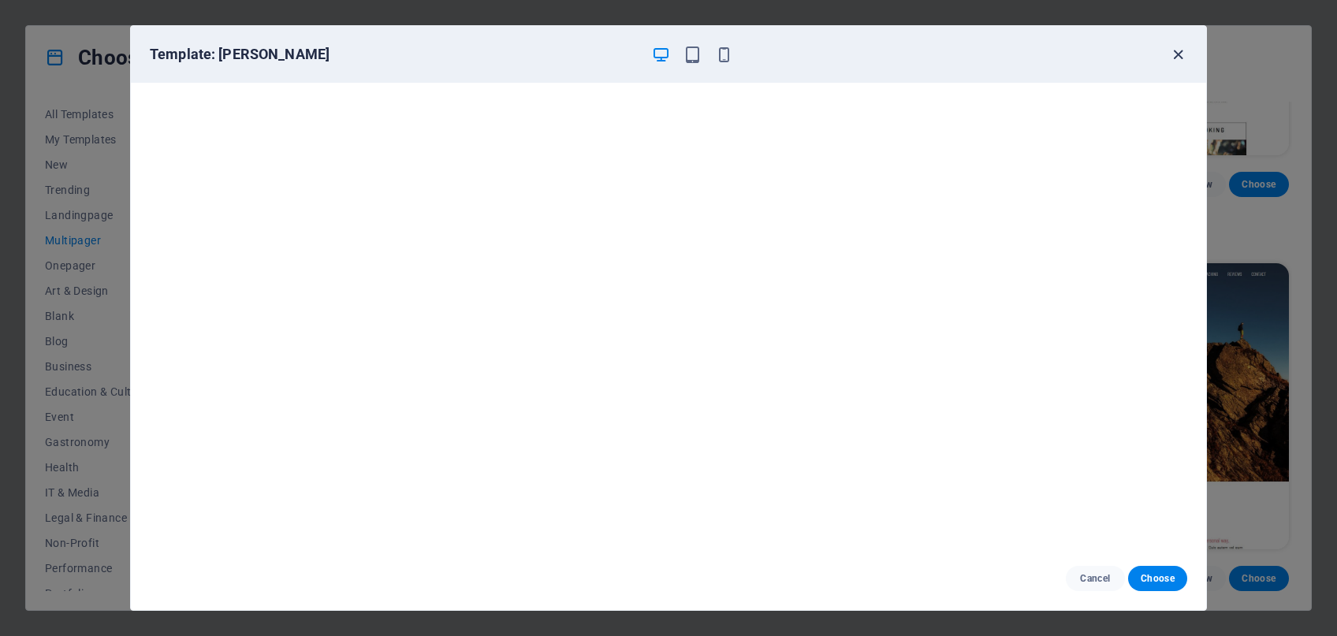
click at [1176, 57] on icon "button" at bounding box center [1178, 55] width 18 height 18
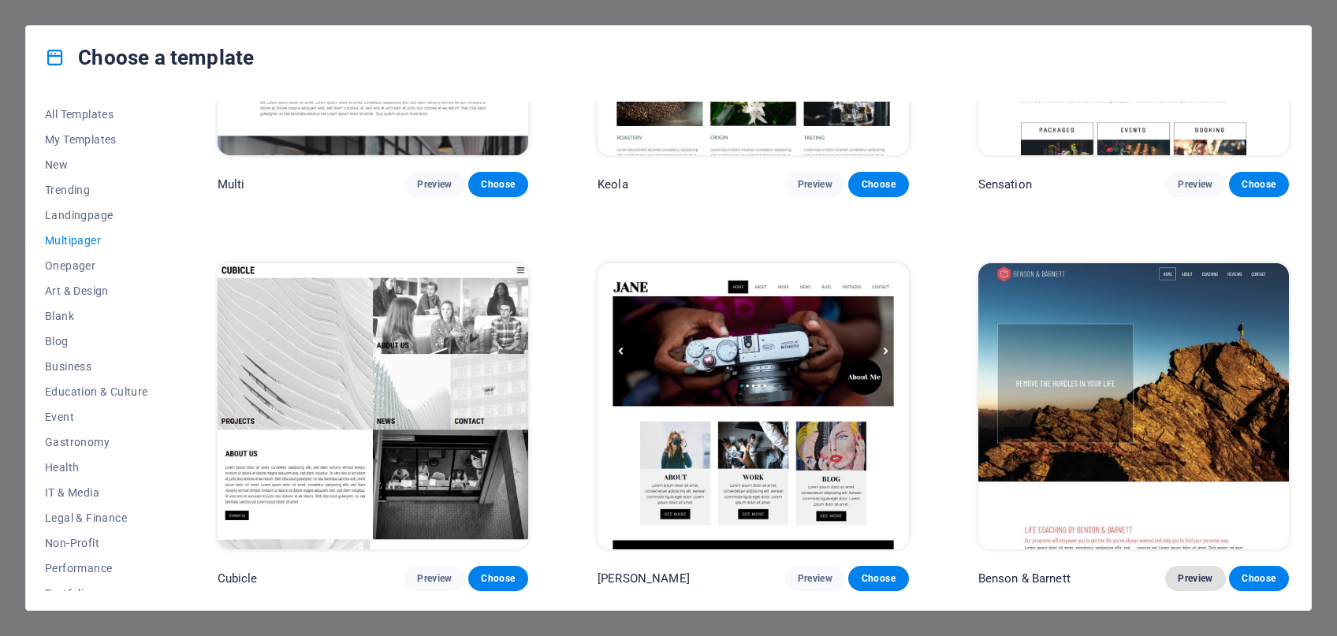
click at [1198, 580] on span "Preview" at bounding box center [1195, 578] width 35 height 13
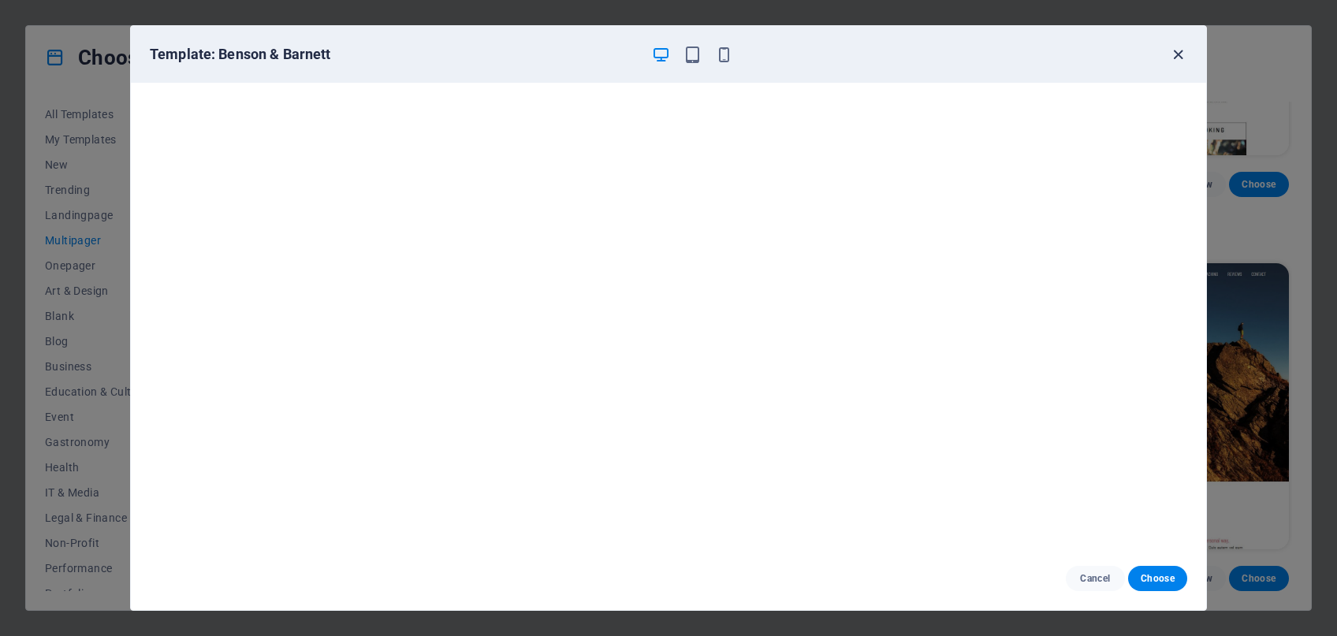
click at [1180, 58] on icon "button" at bounding box center [1178, 55] width 18 height 18
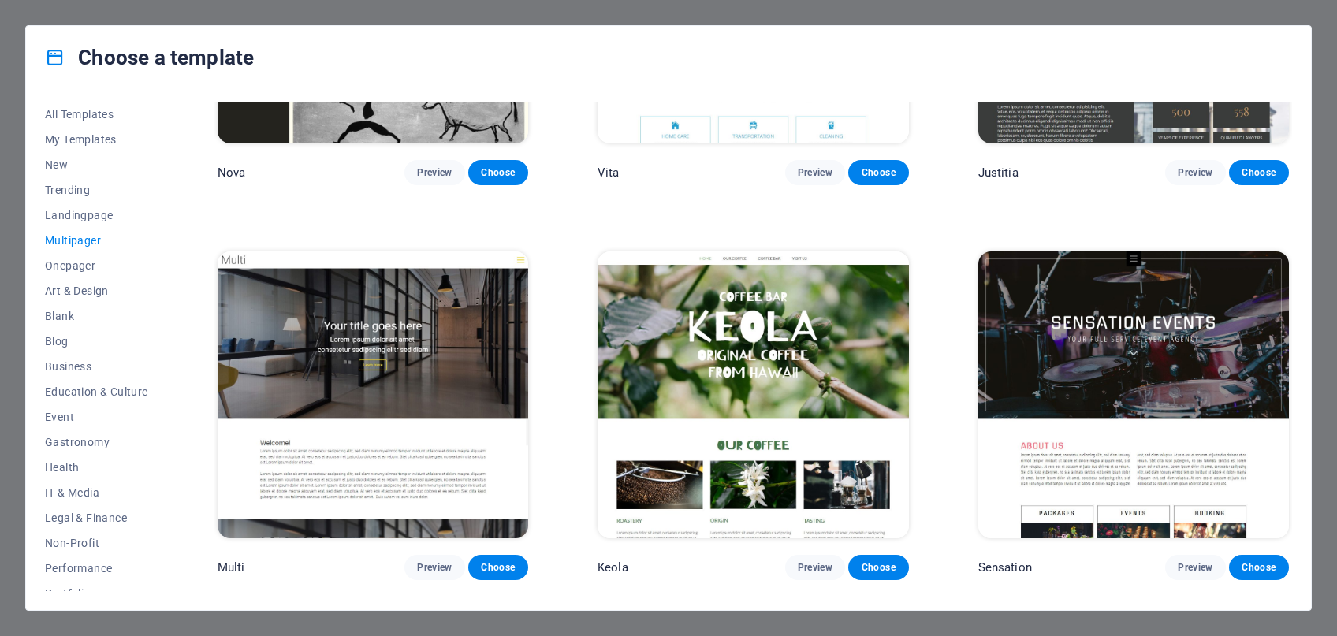
scroll to position [8400, 0]
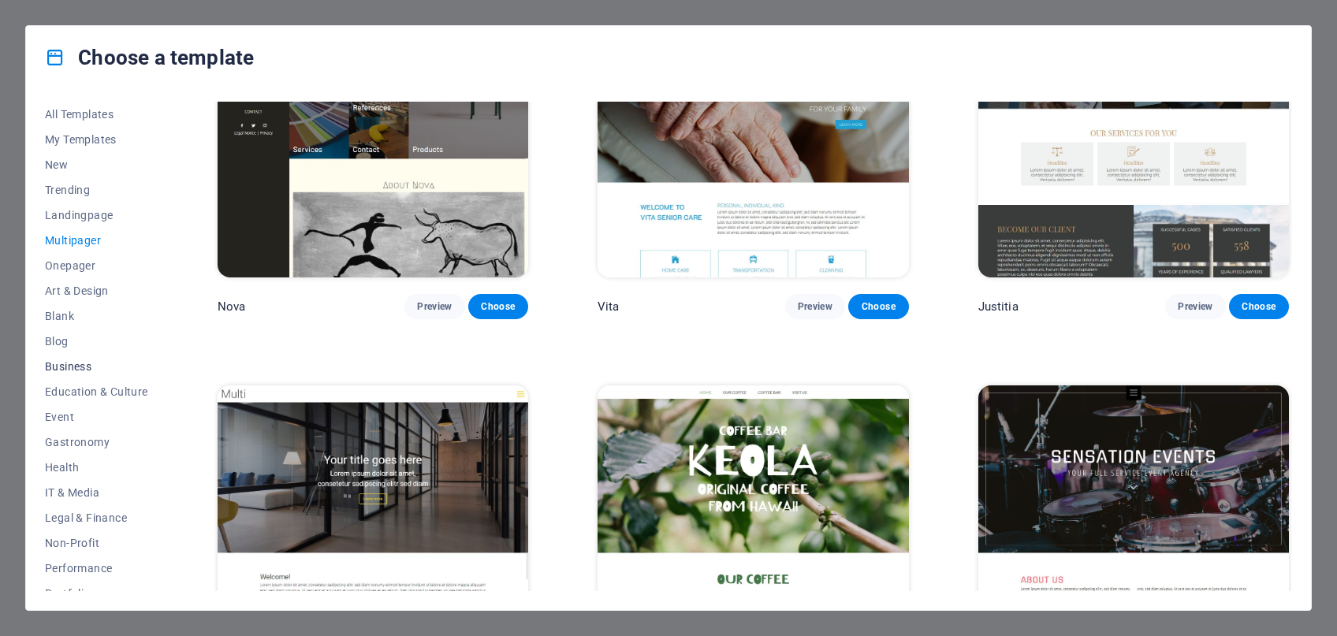
click at [80, 368] on span "Business" at bounding box center [96, 366] width 103 height 13
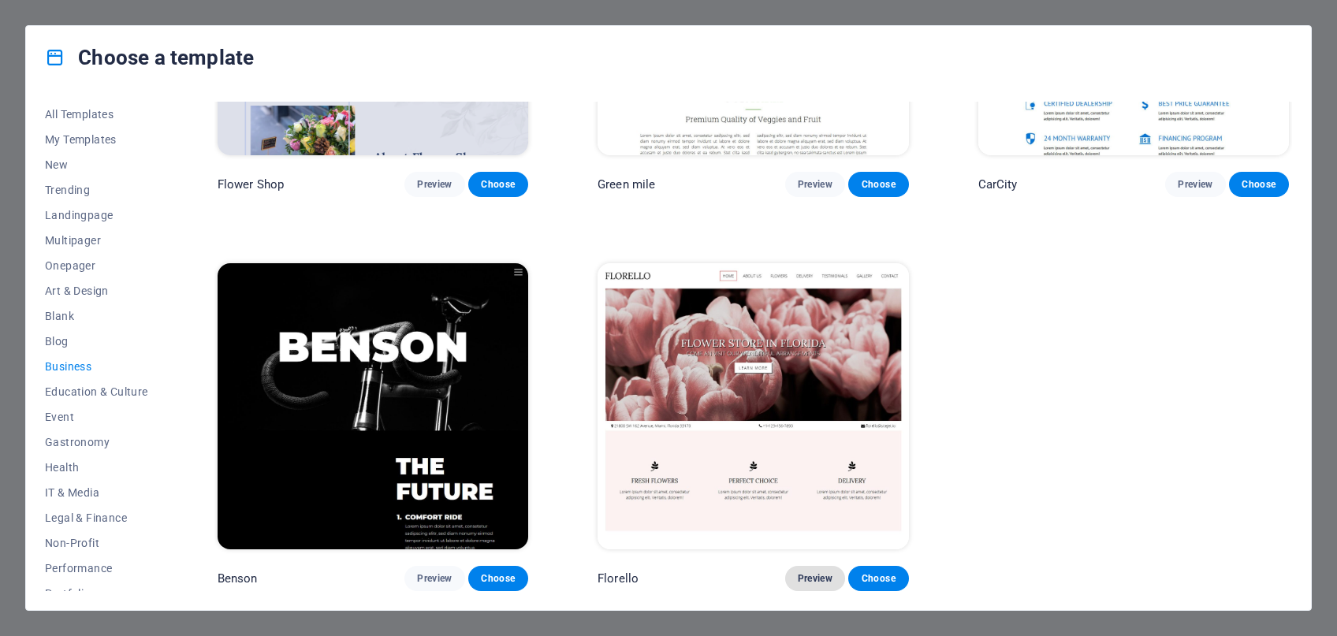
click at [812, 579] on span "Preview" at bounding box center [815, 578] width 35 height 13
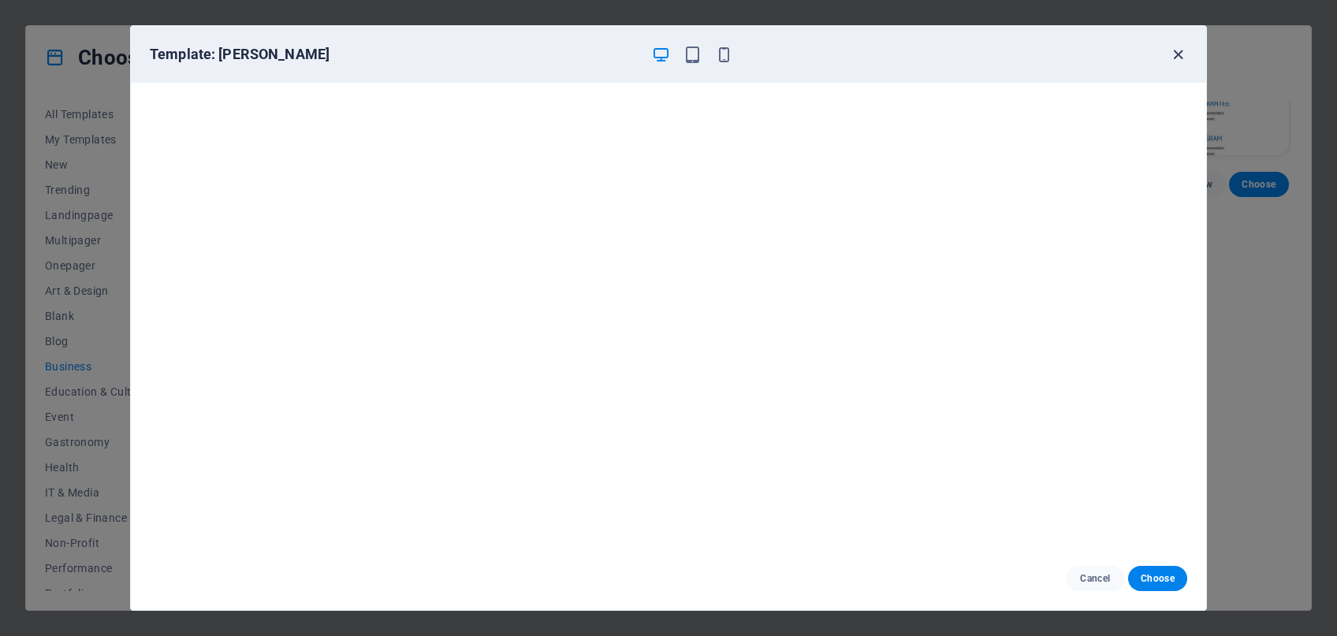
click at [1176, 60] on icon "button" at bounding box center [1178, 55] width 18 height 18
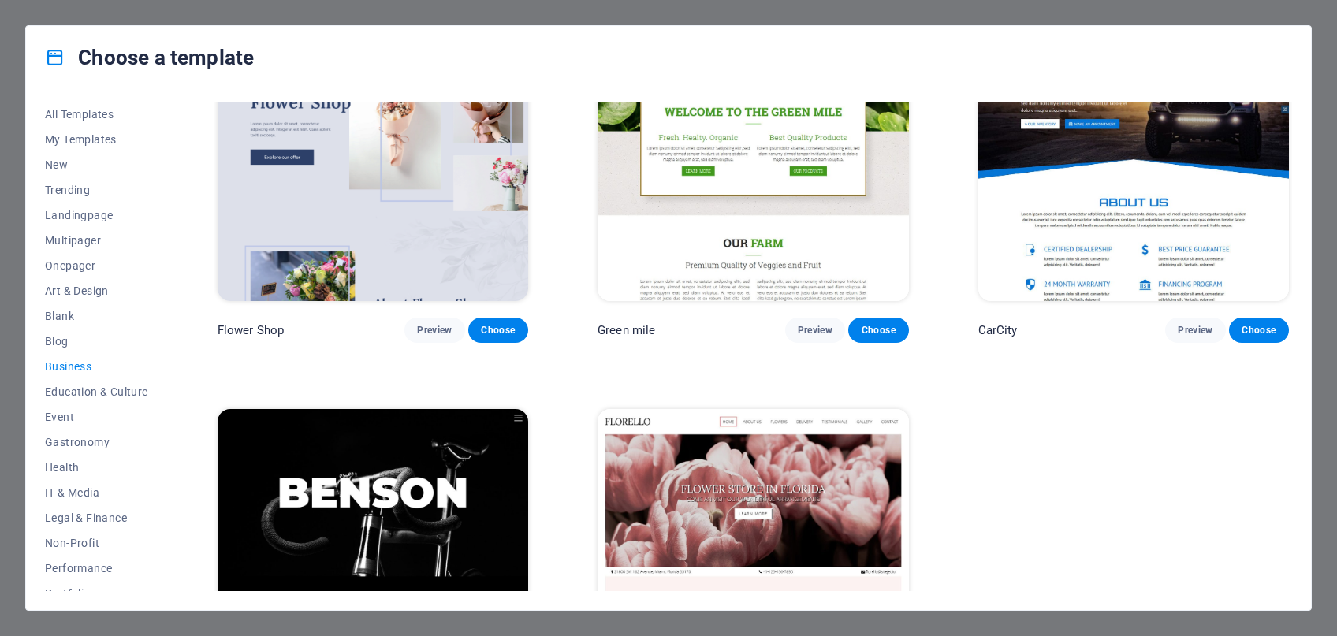
scroll to position [330, 0]
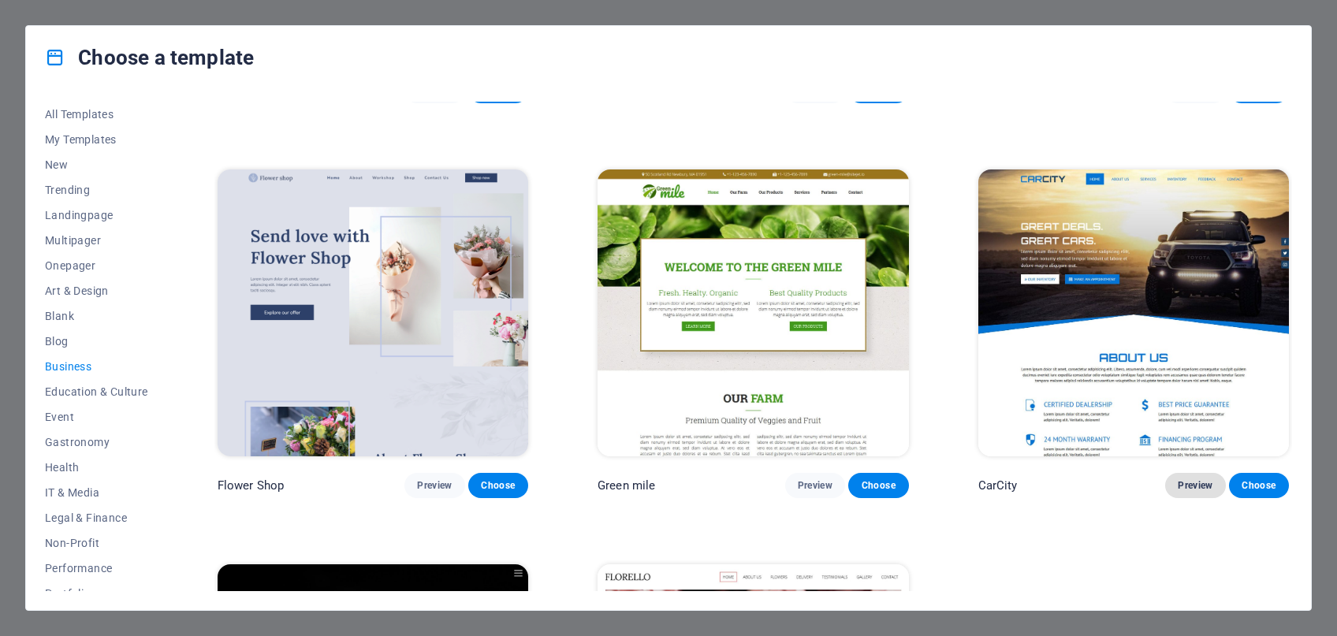
click at [1200, 485] on span "Preview" at bounding box center [1195, 485] width 35 height 13
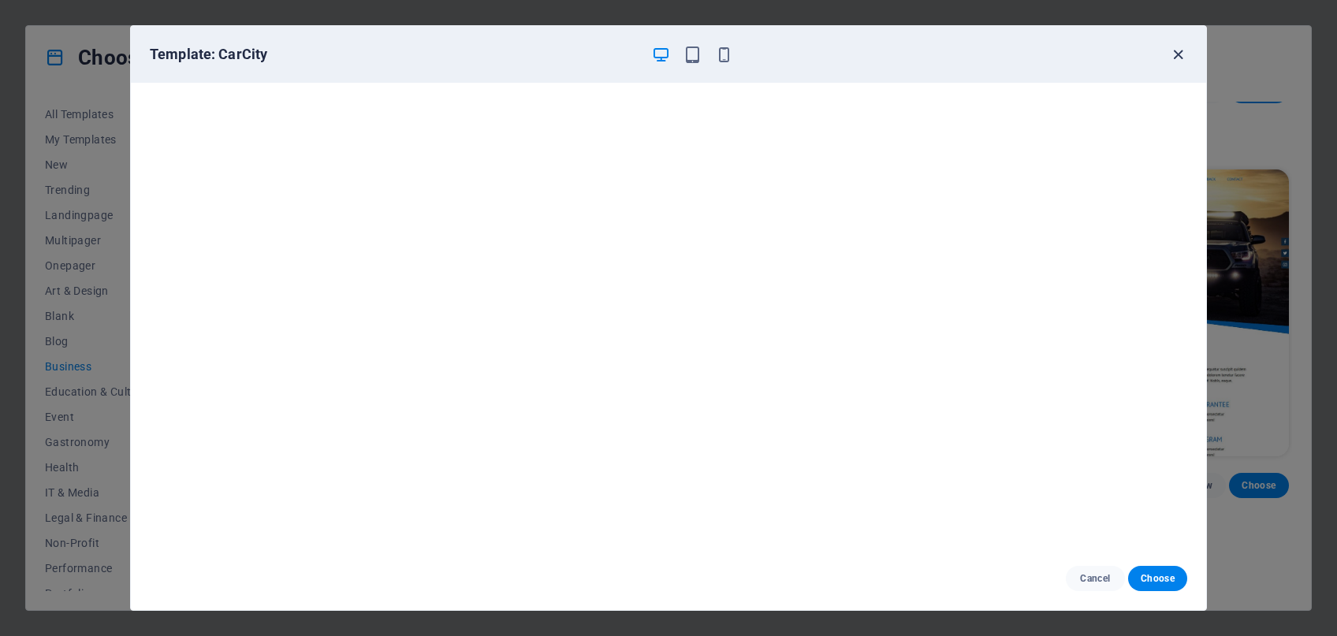
click at [1177, 54] on icon "button" at bounding box center [1178, 55] width 18 height 18
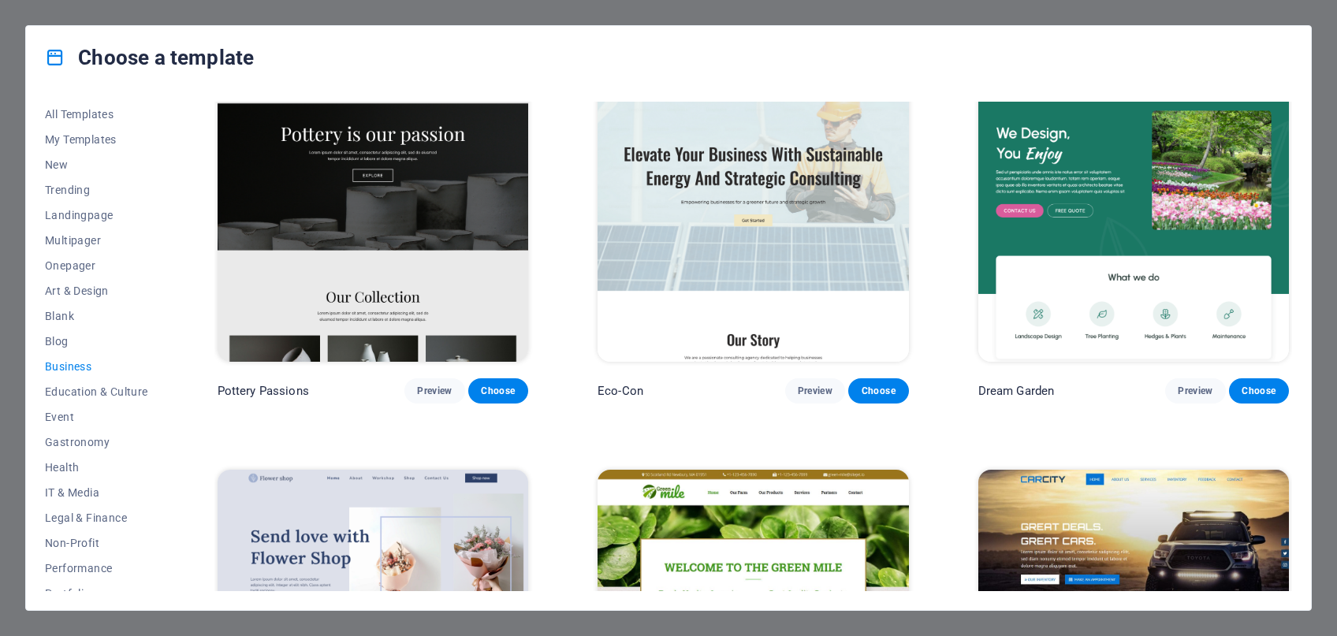
scroll to position [0, 0]
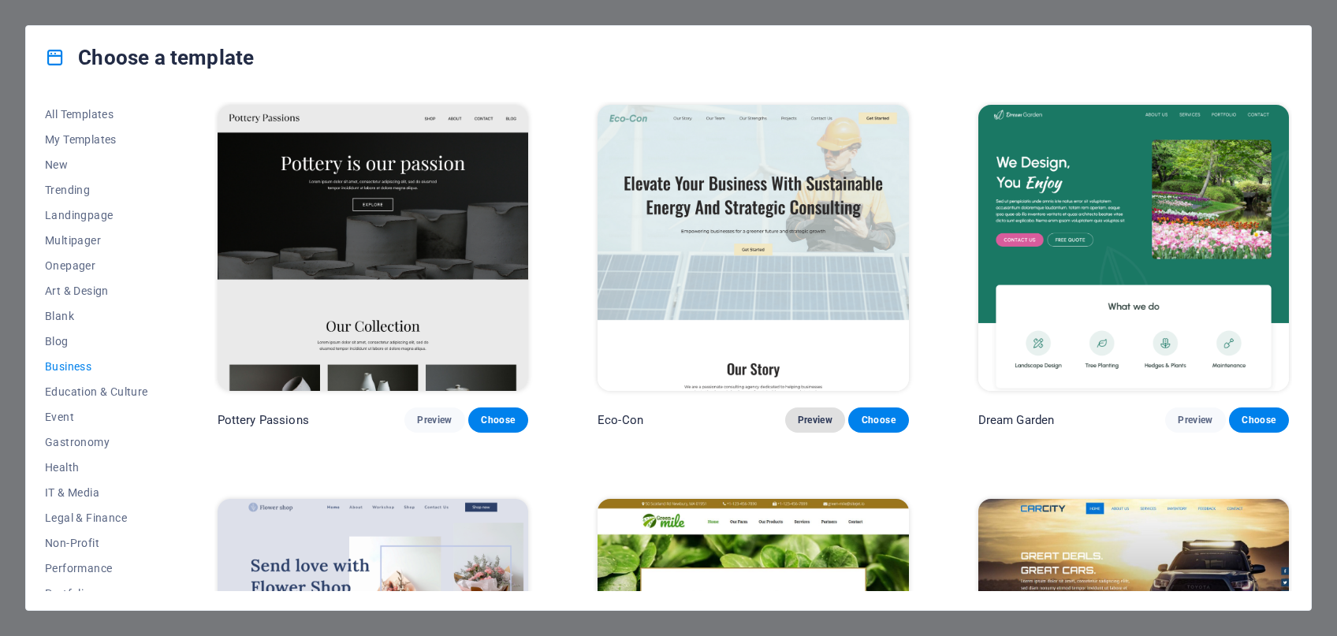
click at [821, 418] on span "Preview" at bounding box center [815, 420] width 35 height 13
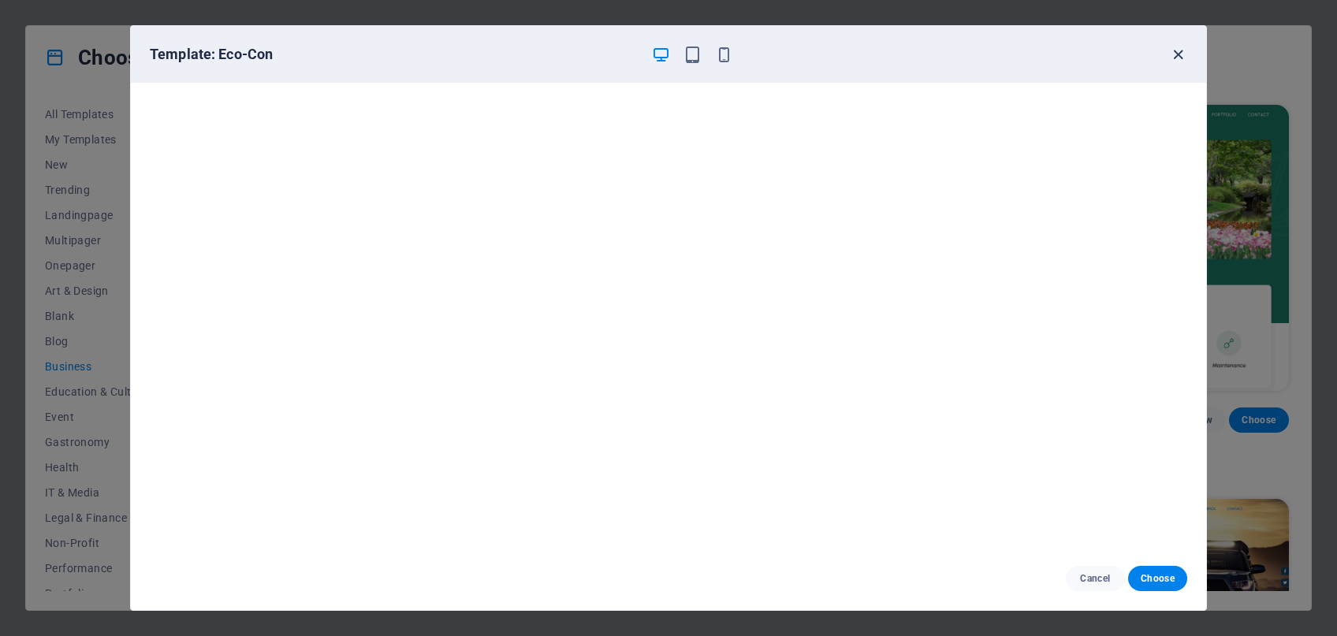
click at [1173, 62] on icon "button" at bounding box center [1178, 55] width 18 height 18
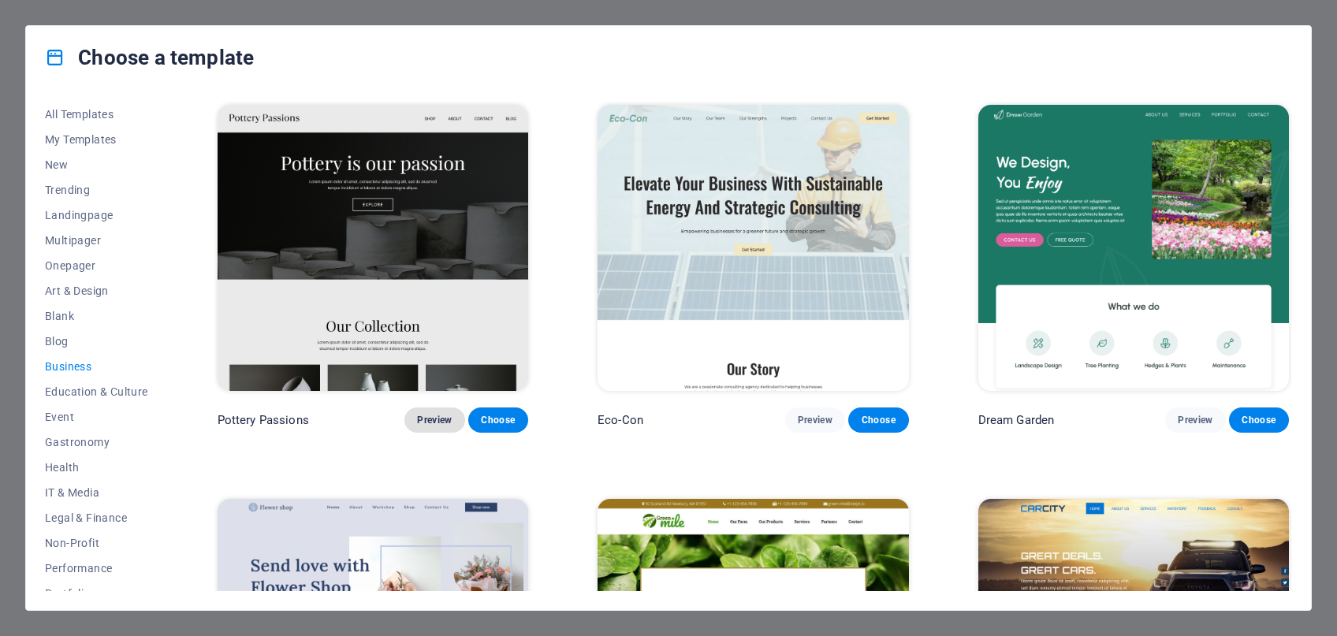
click at [432, 419] on span "Preview" at bounding box center [434, 420] width 35 height 13
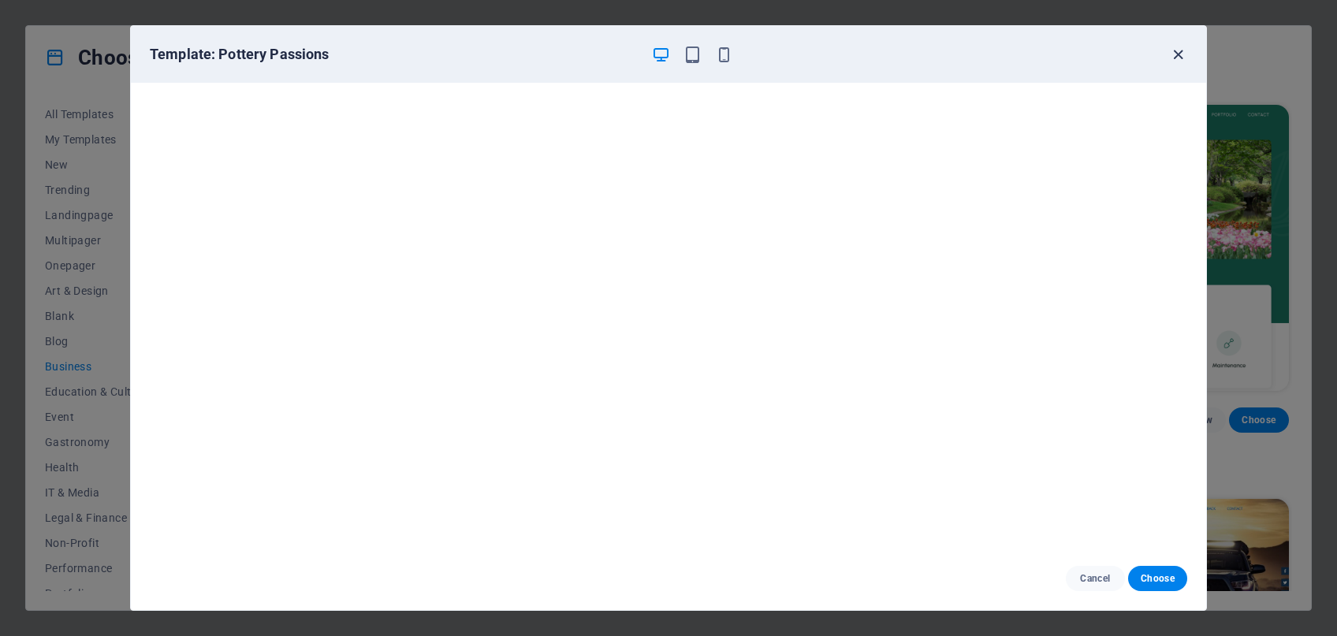
click at [1183, 51] on icon "button" at bounding box center [1178, 55] width 18 height 18
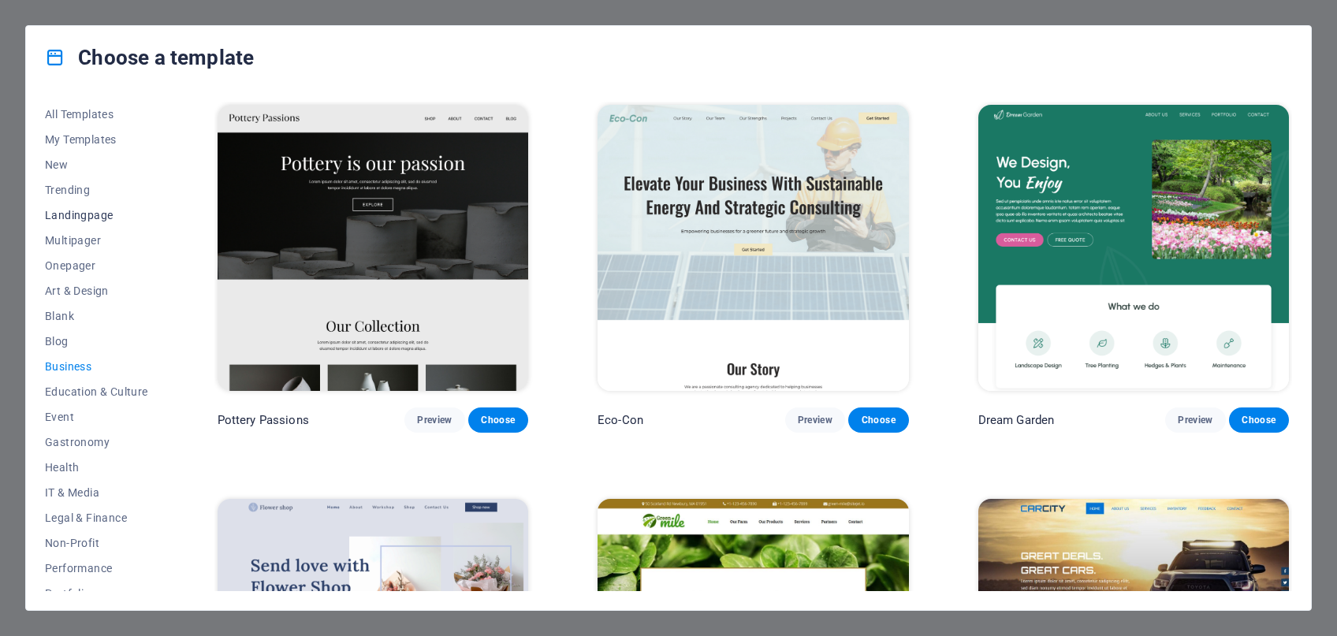
click at [91, 214] on span "Landingpage" at bounding box center [96, 215] width 103 height 13
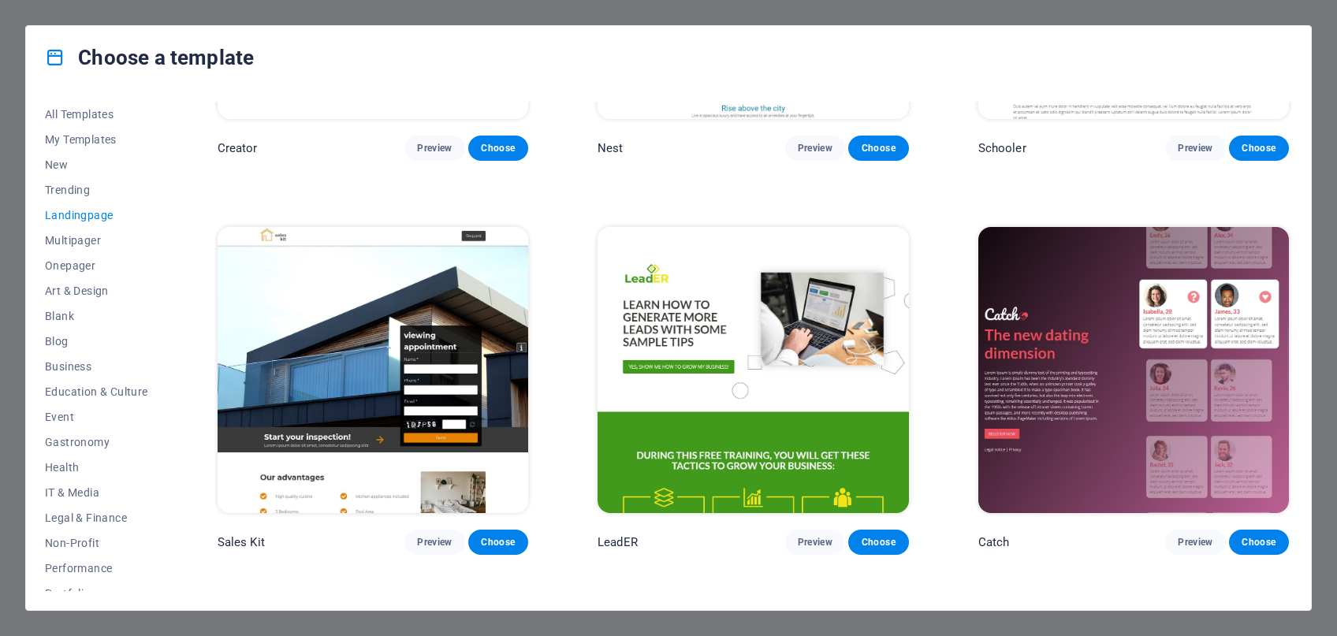
scroll to position [2331, 0]
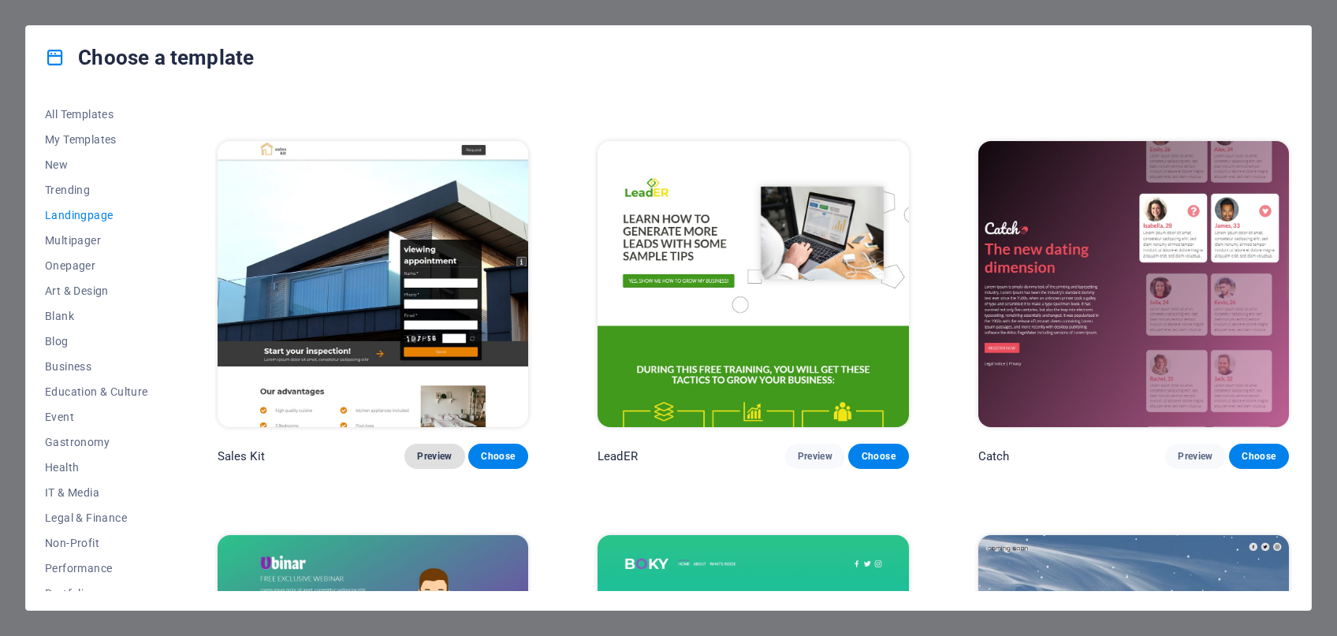
click at [433, 450] on button "Preview" at bounding box center [434, 456] width 60 height 25
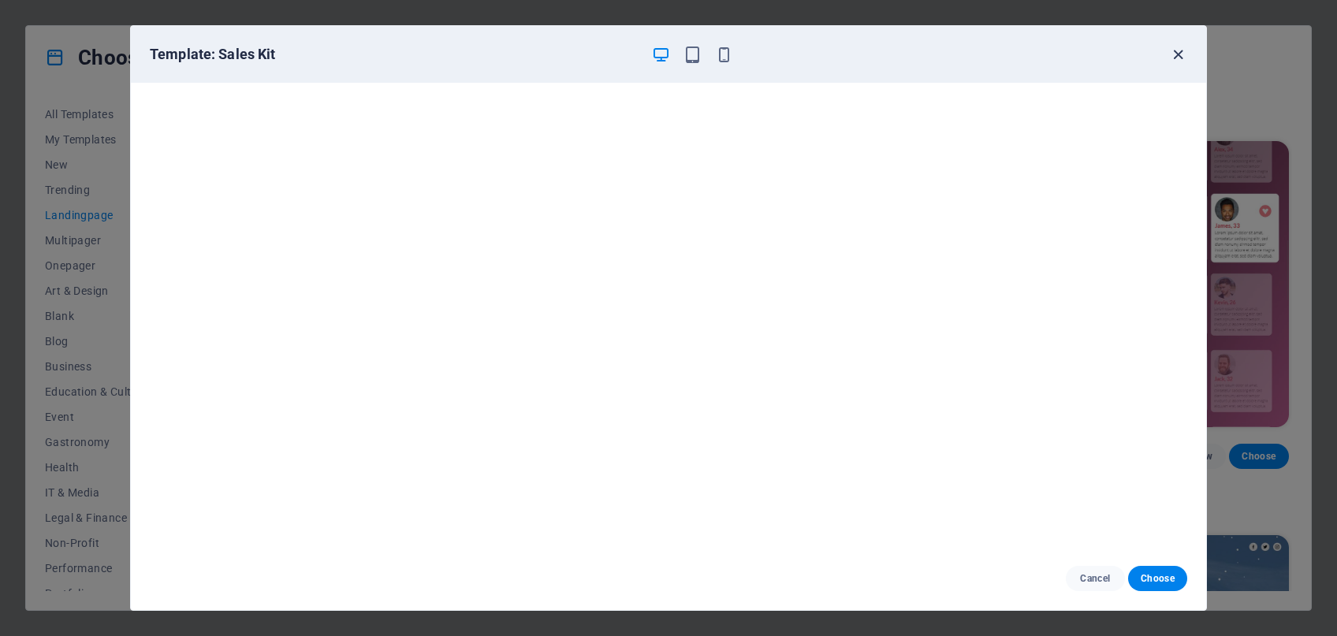
click at [1181, 53] on icon "button" at bounding box center [1178, 55] width 18 height 18
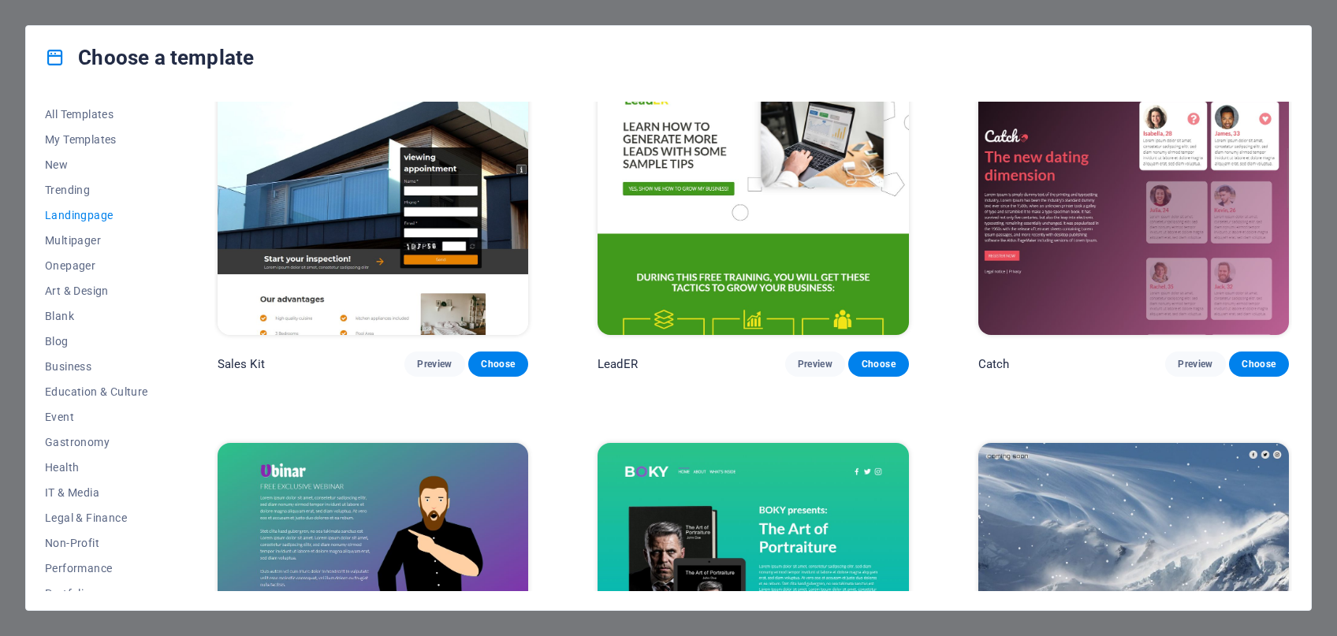
scroll to position [2708, 0]
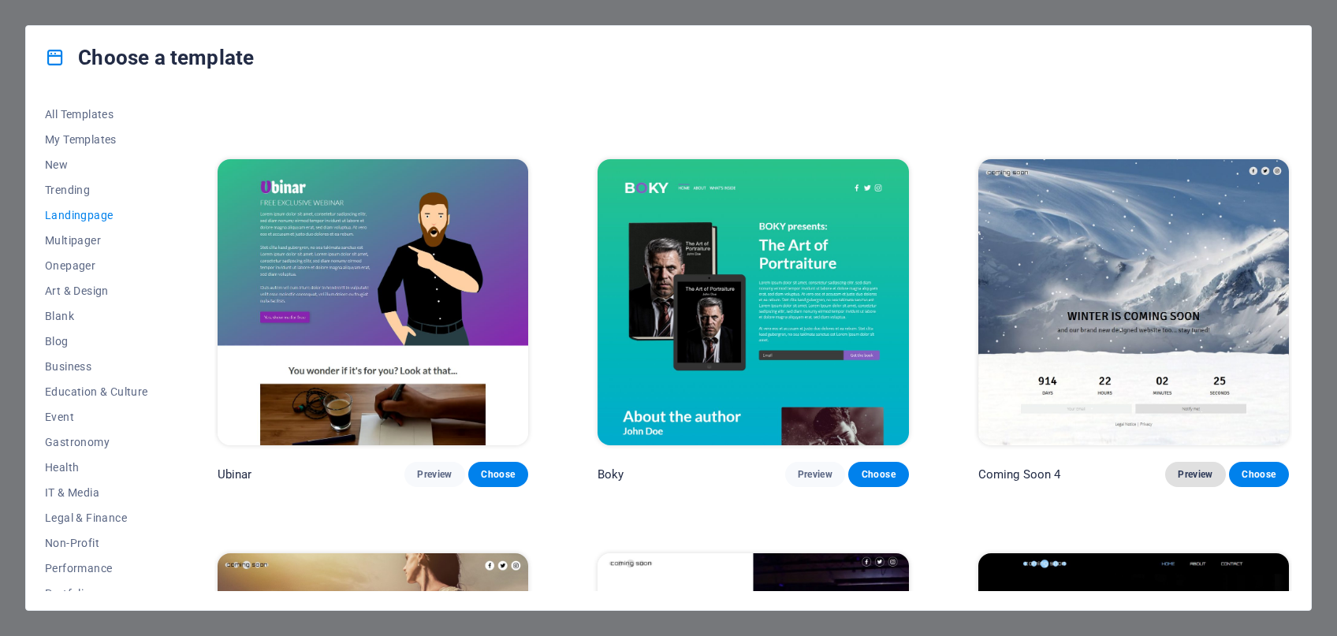
click at [1199, 479] on span "Preview" at bounding box center [1195, 474] width 35 height 13
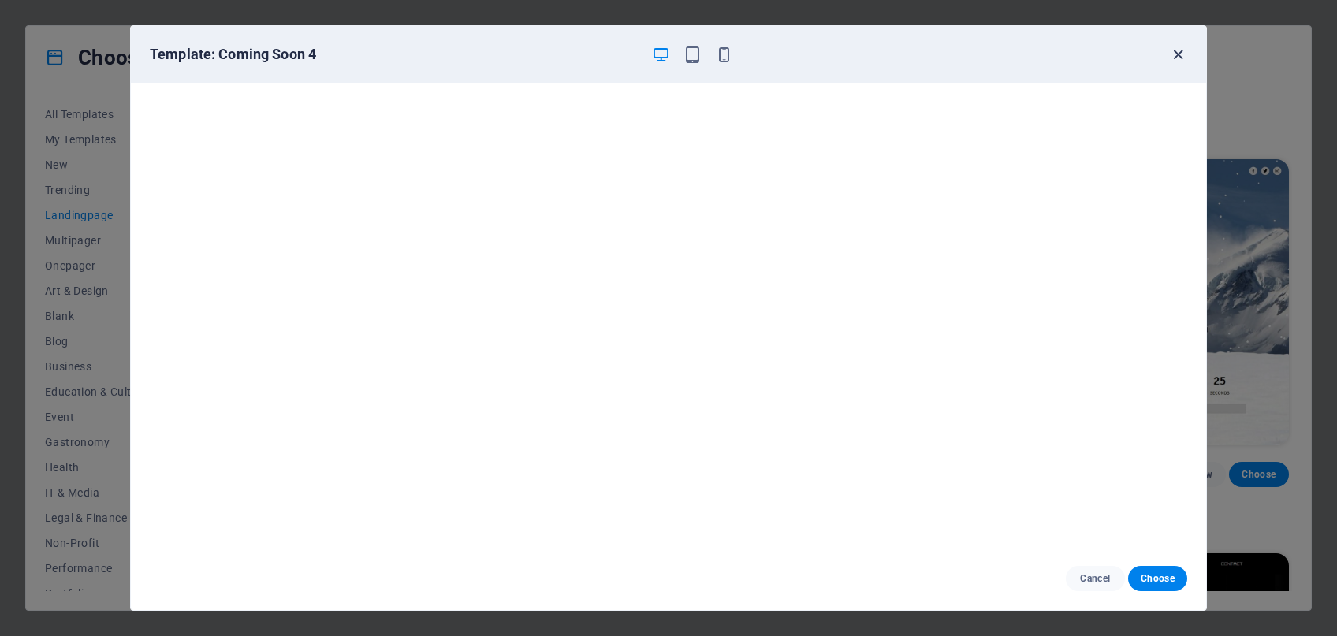
click at [1176, 53] on icon "button" at bounding box center [1178, 55] width 18 height 18
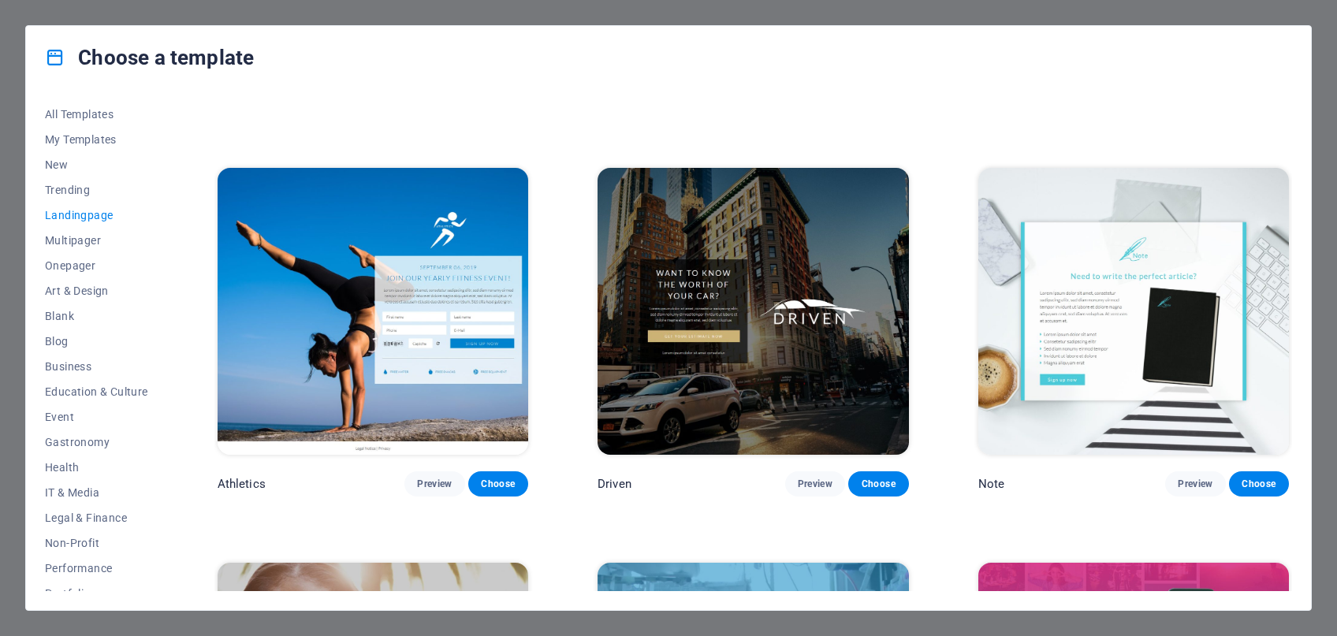
scroll to position [669, 0]
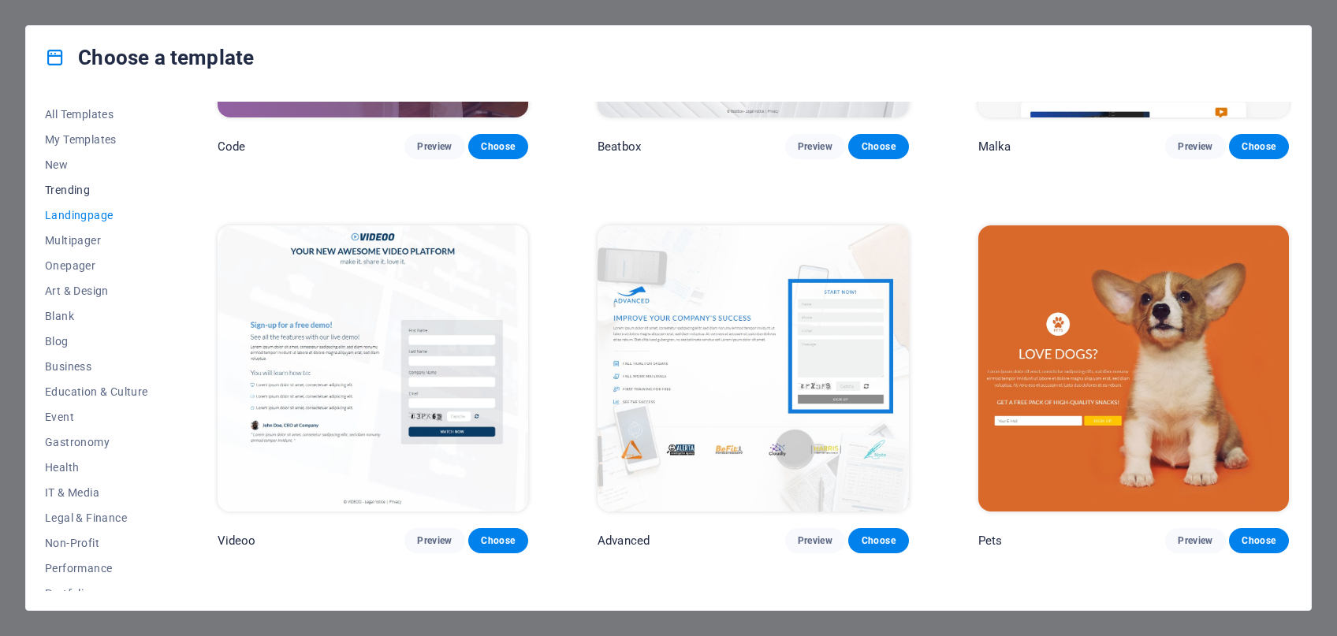
click at [79, 189] on span "Trending" at bounding box center [96, 190] width 103 height 13
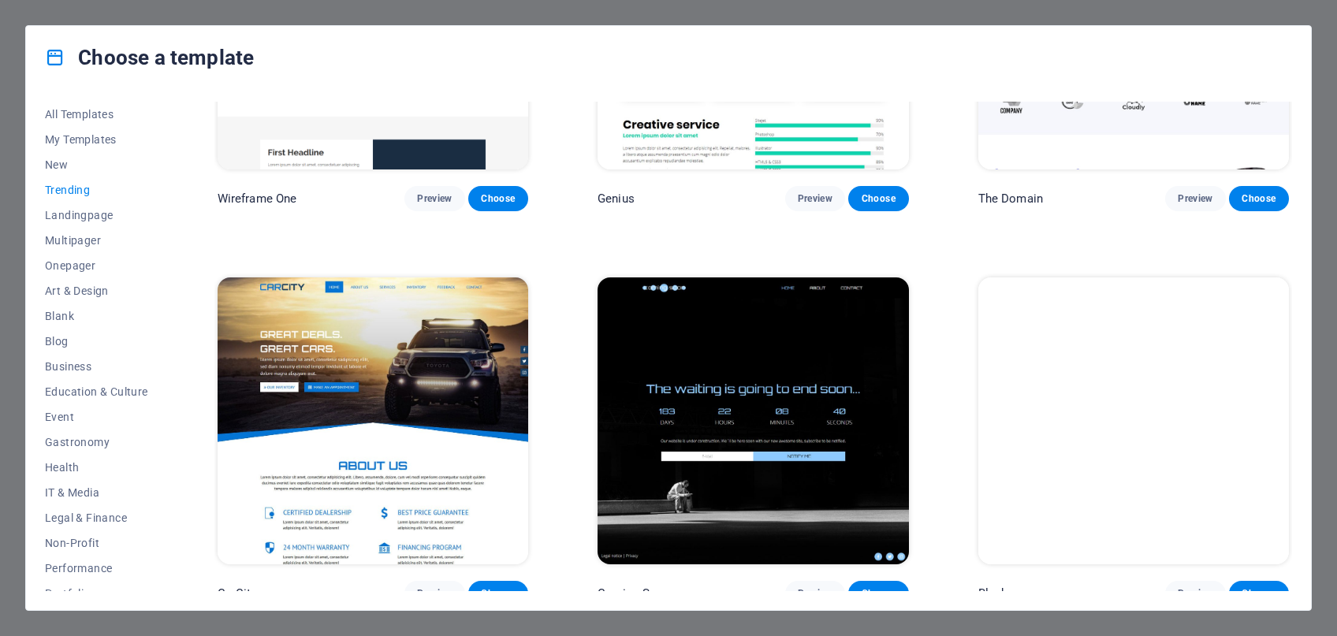
scroll to position [1816, 0]
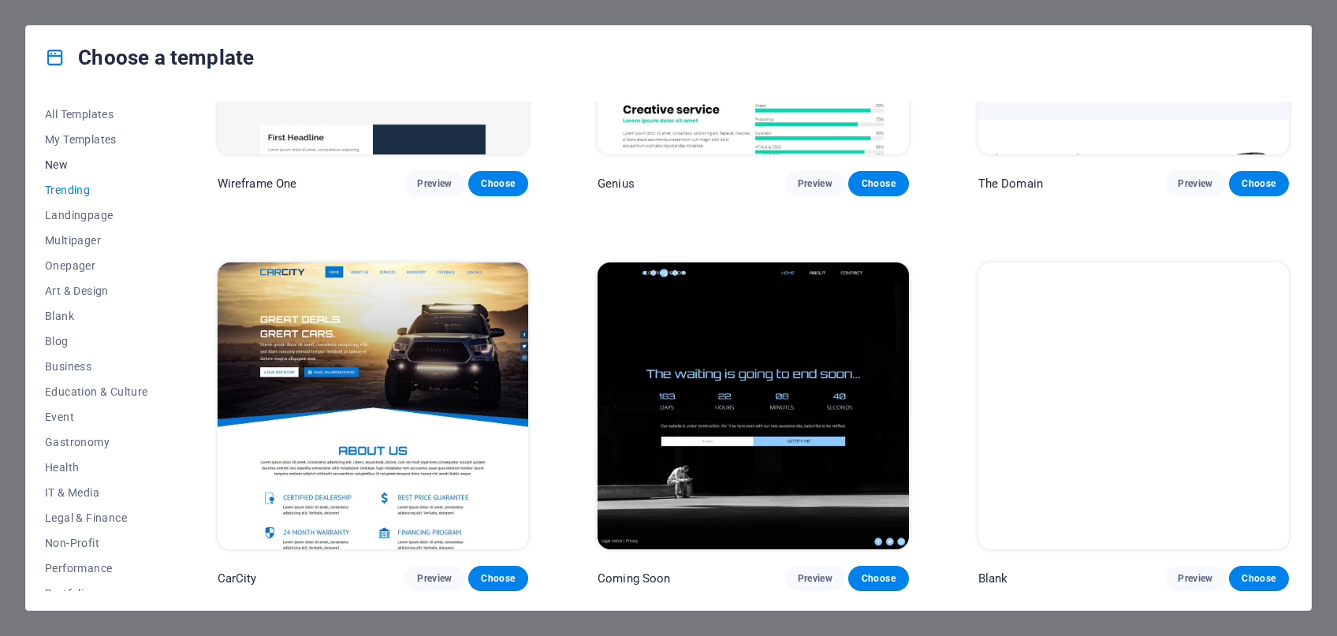
click at [76, 162] on span "New" at bounding box center [96, 164] width 103 height 13
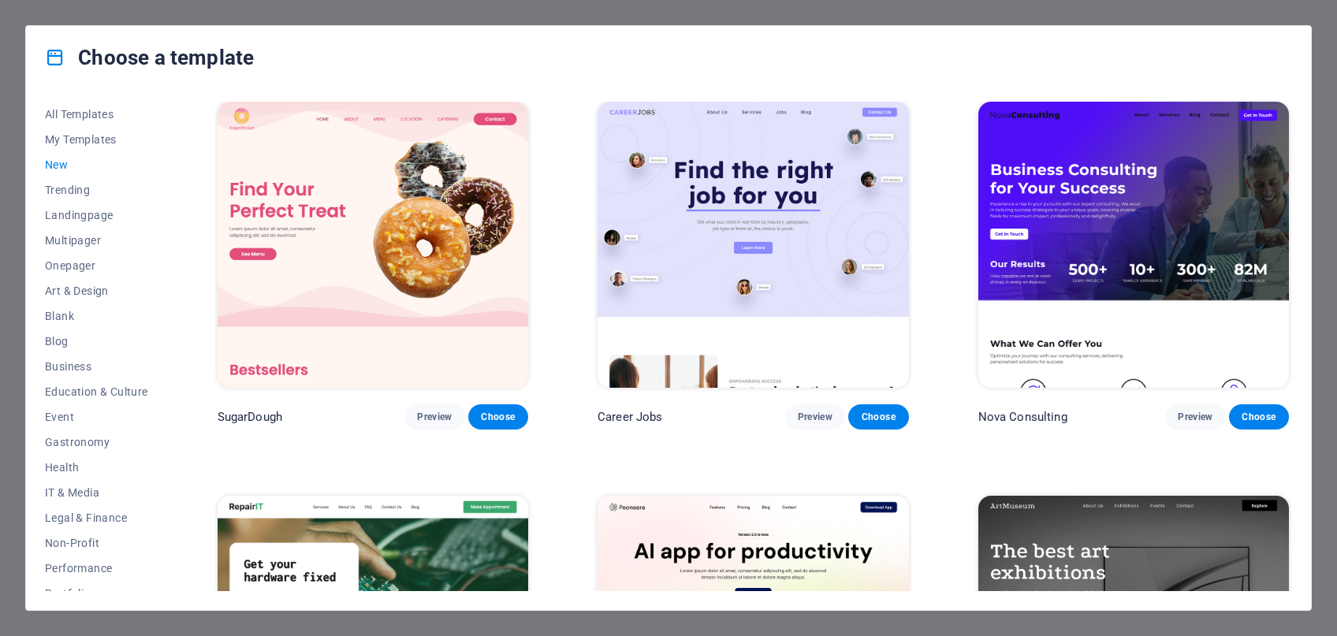
scroll to position [0, 0]
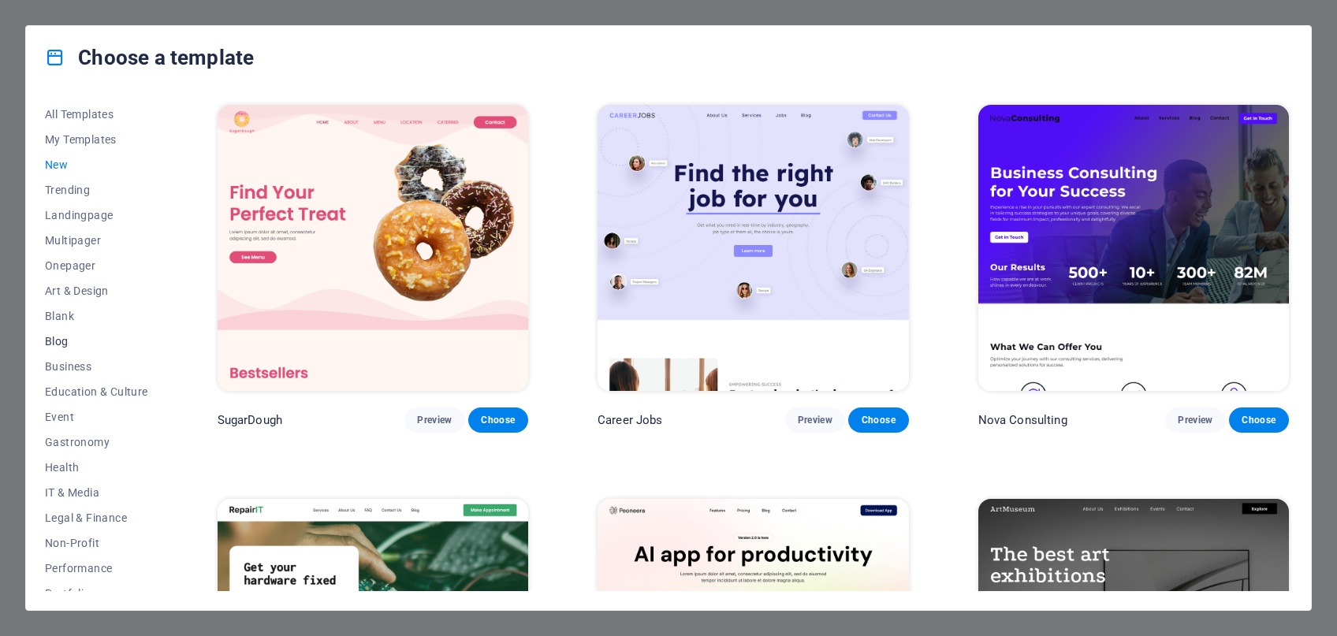
click at [66, 340] on span "Blog" at bounding box center [96, 341] width 103 height 13
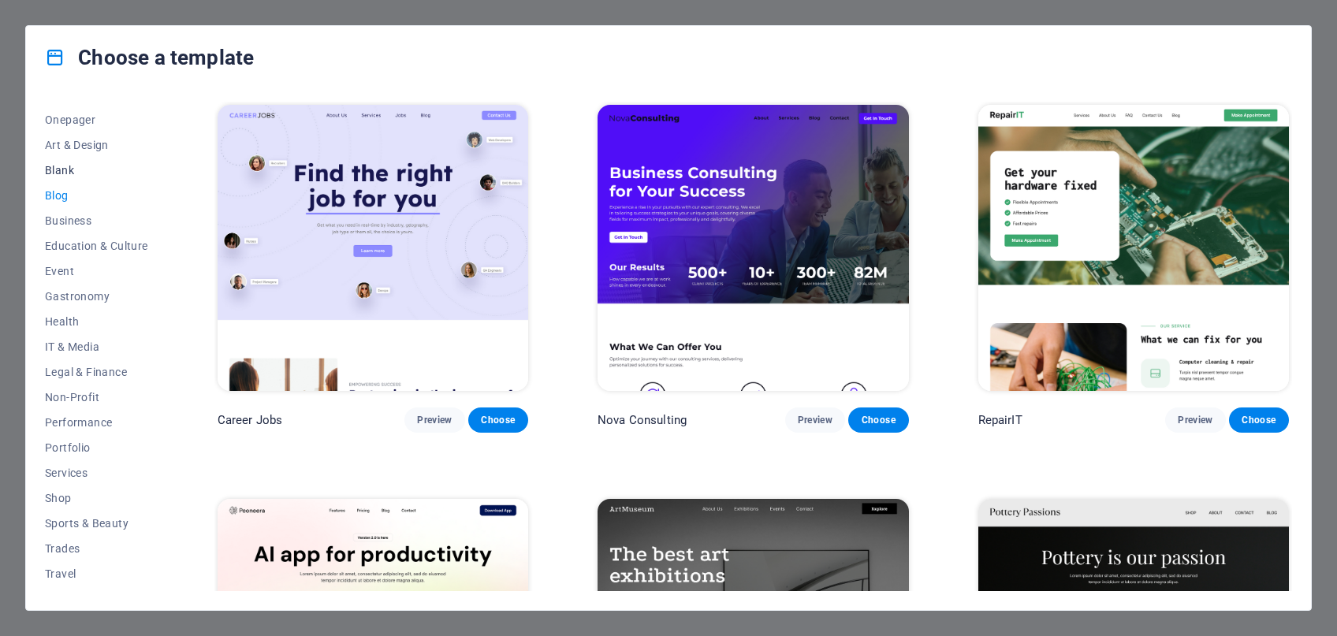
scroll to position [166, 0]
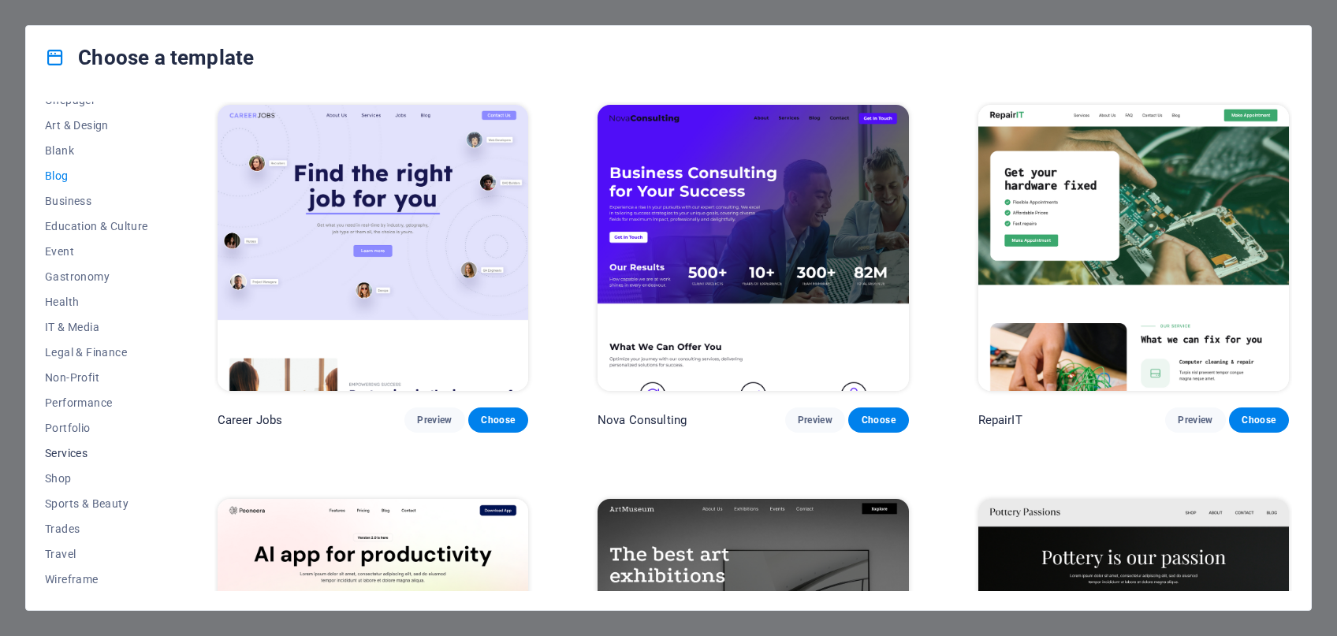
click at [75, 448] on span "Services" at bounding box center [96, 453] width 103 height 13
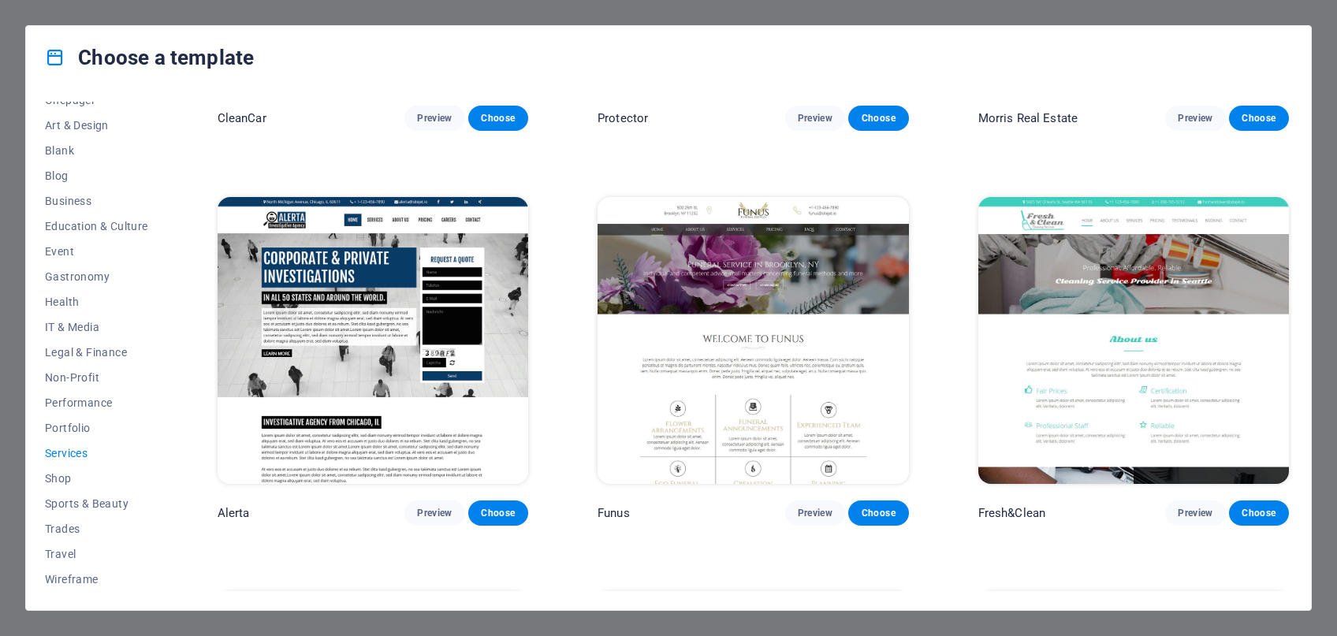
scroll to position [1955, 0]
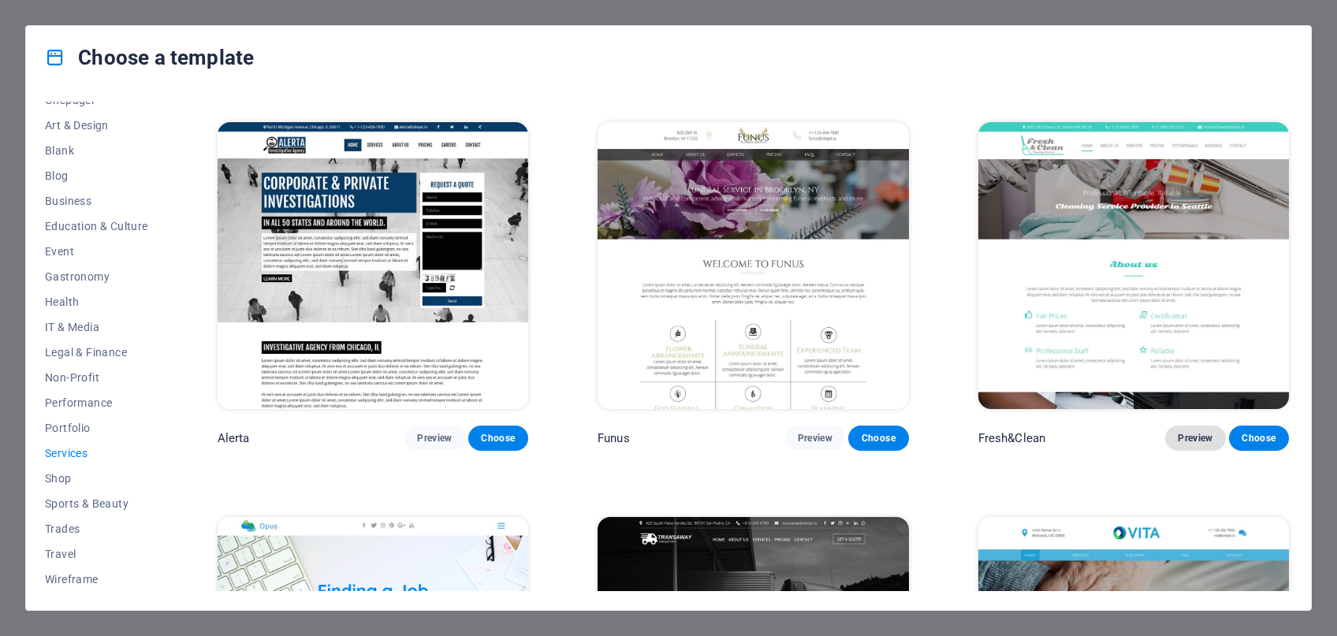
click at [1197, 439] on span "Preview" at bounding box center [1195, 438] width 35 height 13
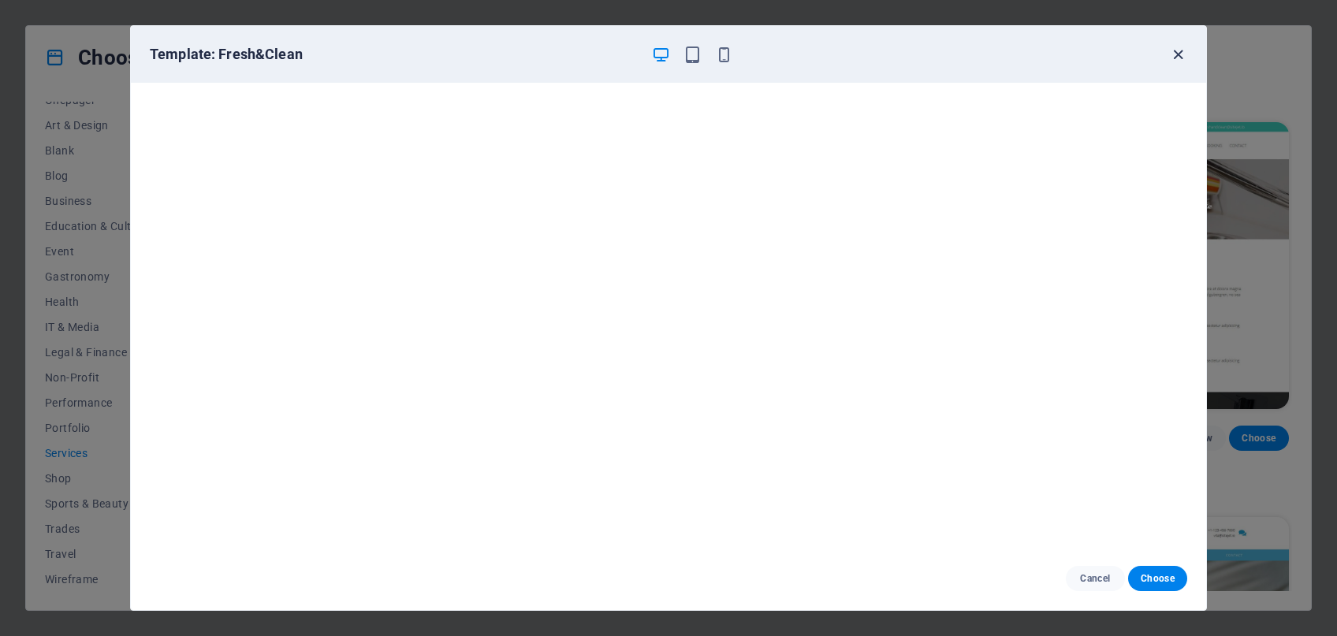
click at [1176, 53] on icon "button" at bounding box center [1178, 55] width 18 height 18
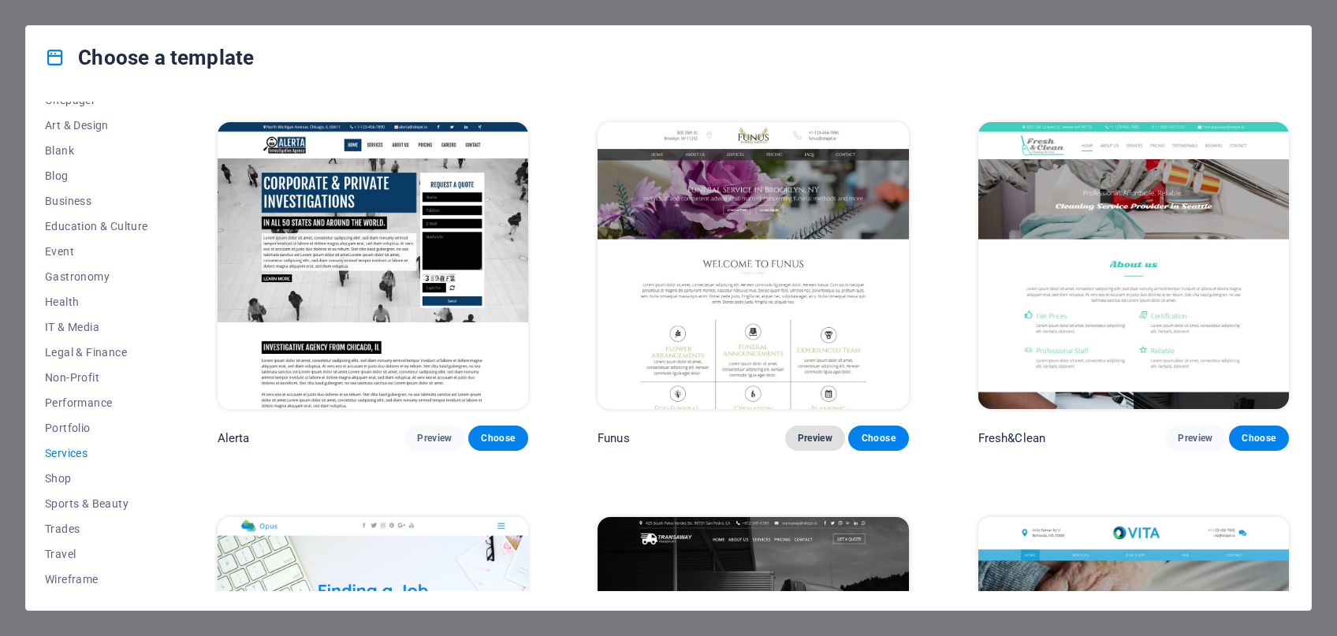
click at [816, 443] on span "Preview" at bounding box center [815, 438] width 35 height 13
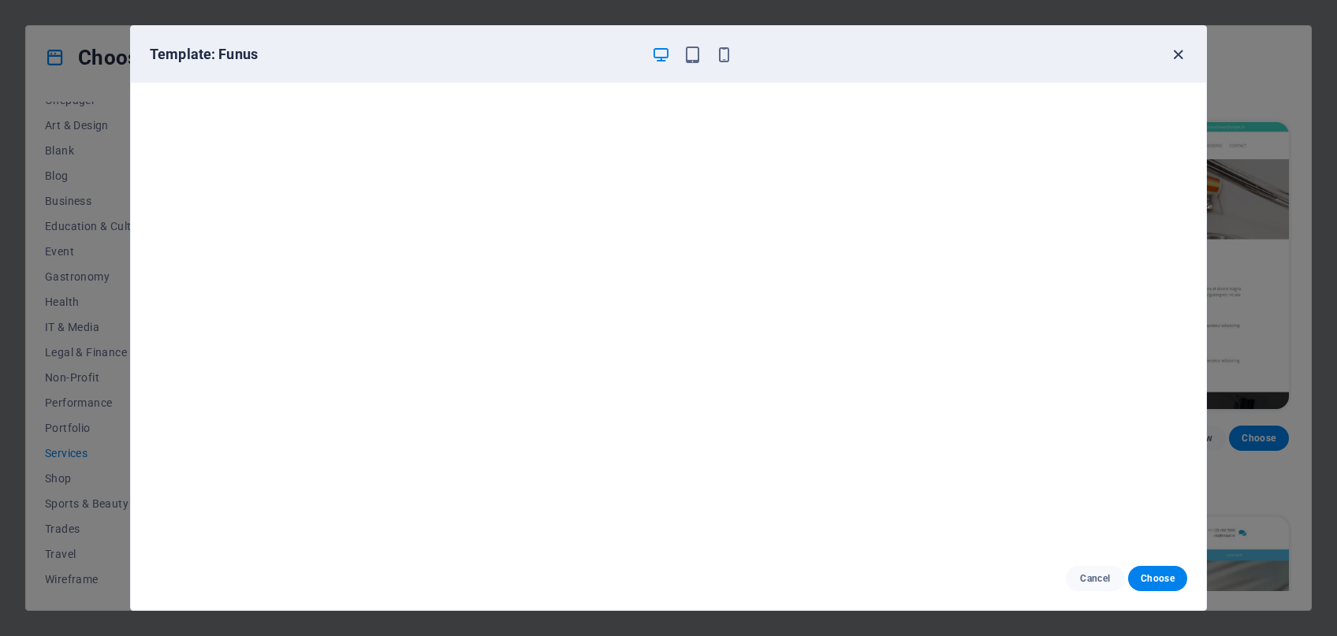
click at [1182, 58] on icon "button" at bounding box center [1178, 55] width 18 height 18
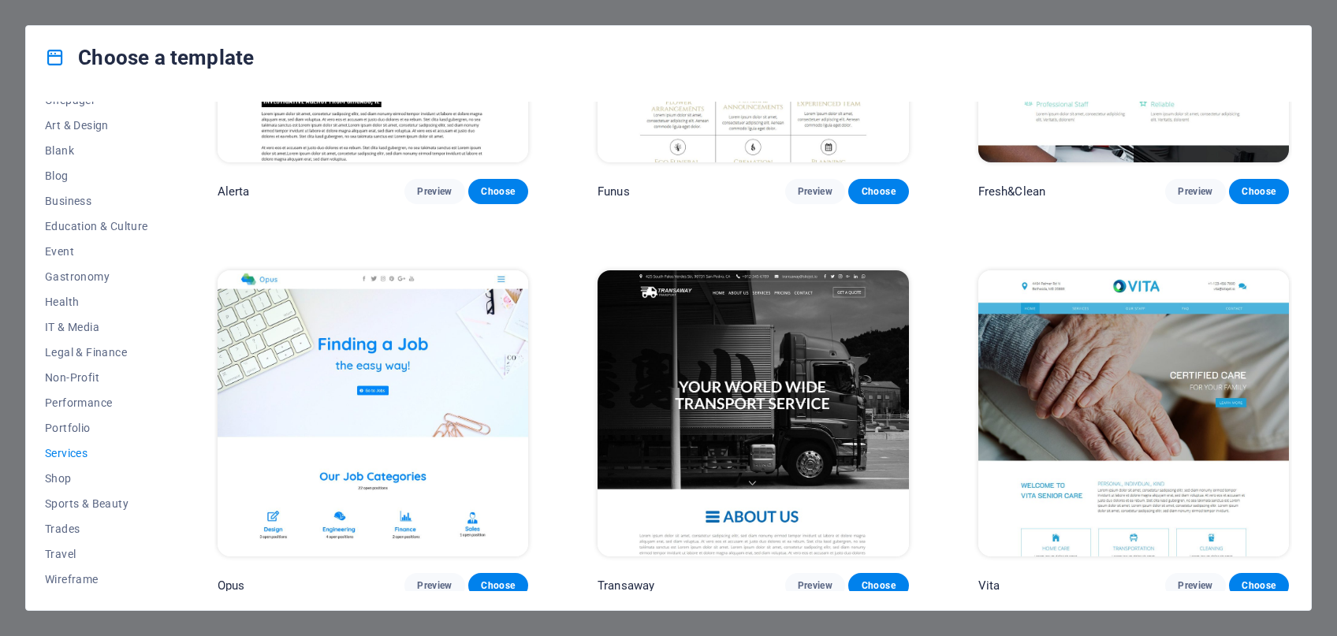
scroll to position [2406, 0]
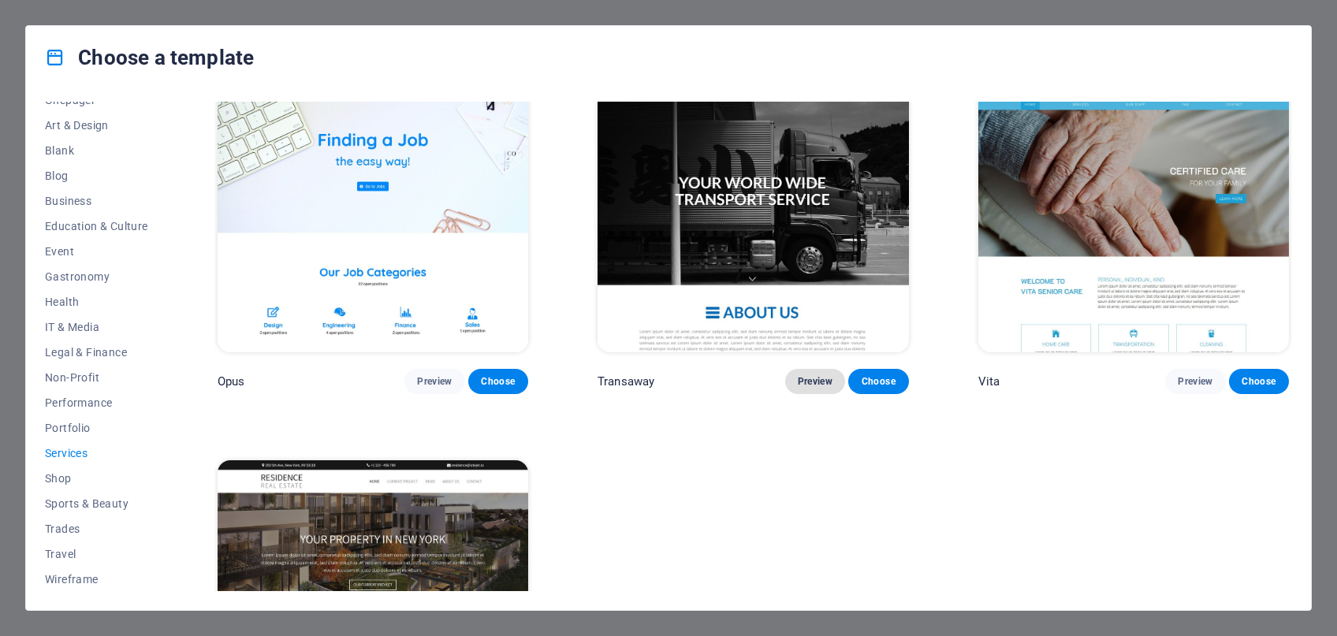
click at [817, 386] on span "Preview" at bounding box center [815, 381] width 35 height 13
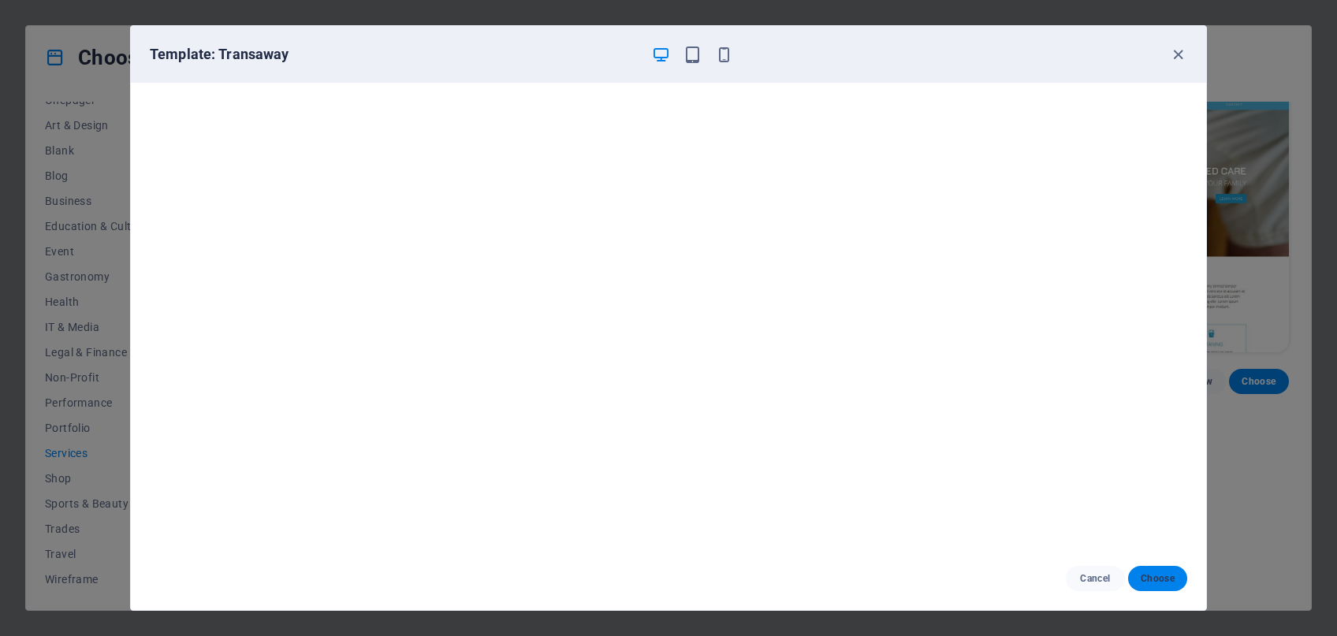
click at [1152, 583] on span "Choose" at bounding box center [1158, 578] width 34 height 13
